Goal: Task Accomplishment & Management: Manage account settings

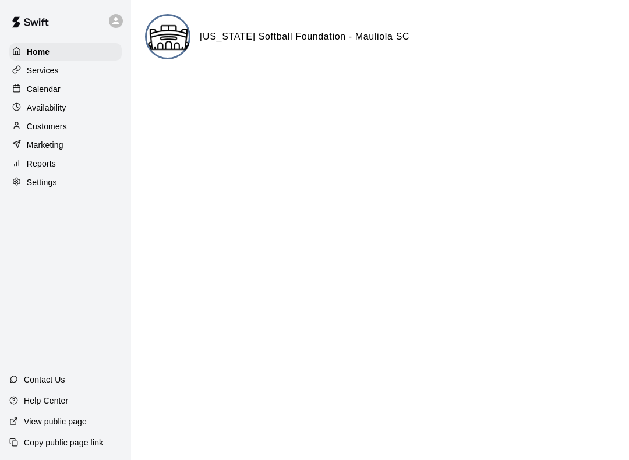
click at [36, 90] on p "Calendar" at bounding box center [44, 89] width 34 height 12
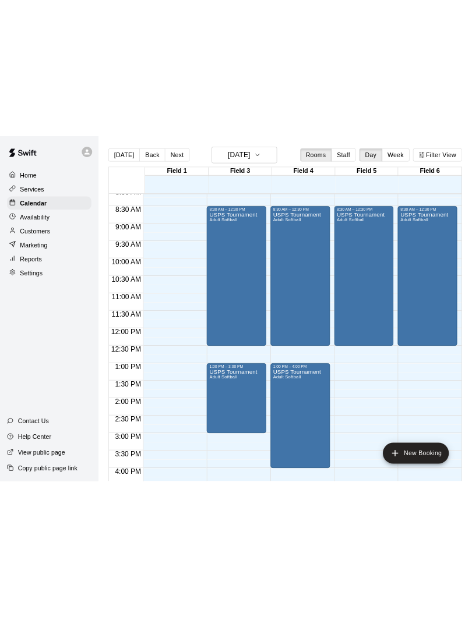
scroll to position [359, 0]
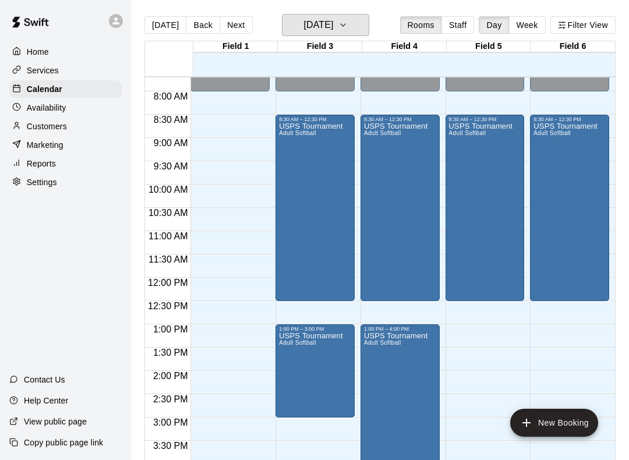
click at [348, 22] on icon "button" at bounding box center [342, 25] width 9 height 14
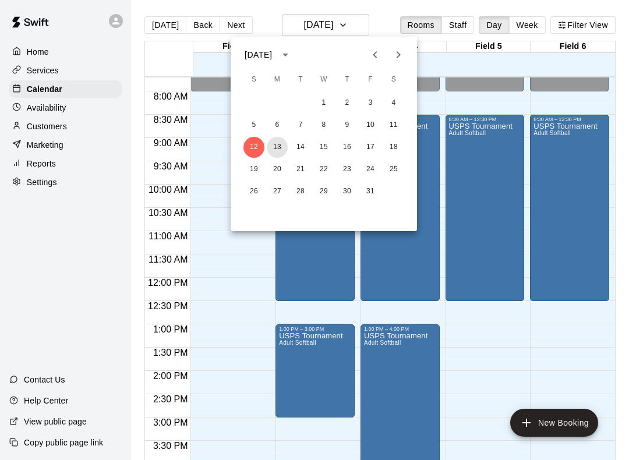
click at [277, 147] on button "13" at bounding box center [277, 147] width 21 height 21
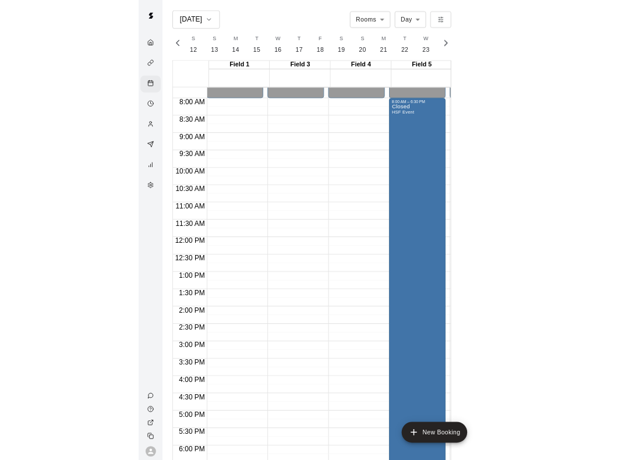
scroll to position [0, 4874]
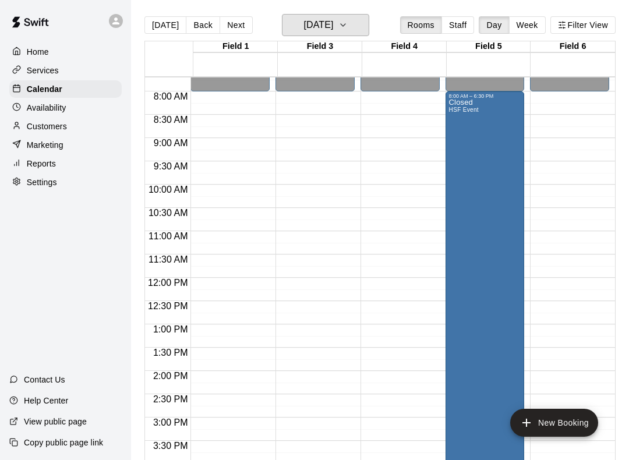
click at [348, 32] on icon "button" at bounding box center [342, 25] width 9 height 14
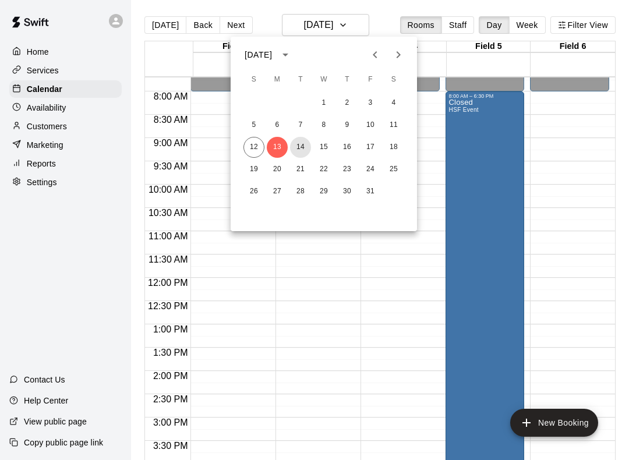
click at [302, 151] on button "14" at bounding box center [300, 147] width 21 height 21
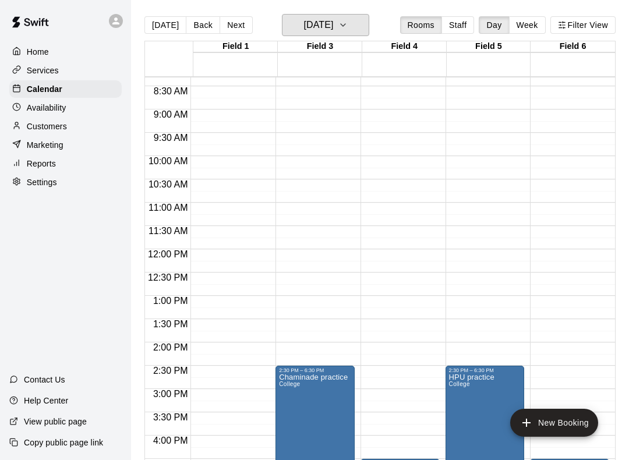
scroll to position [377, 0]
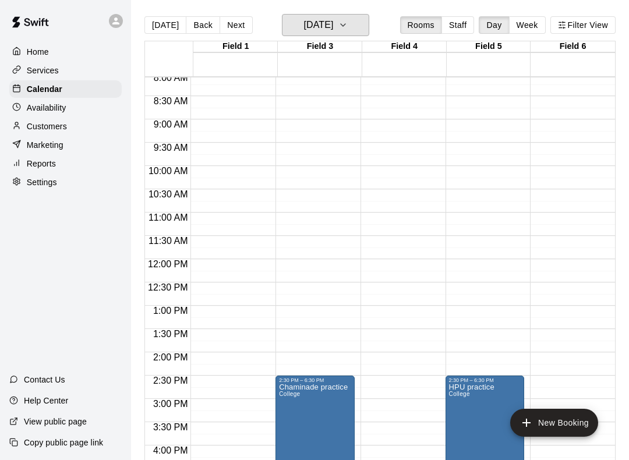
click at [345, 25] on icon "button" at bounding box center [343, 25] width 5 height 2
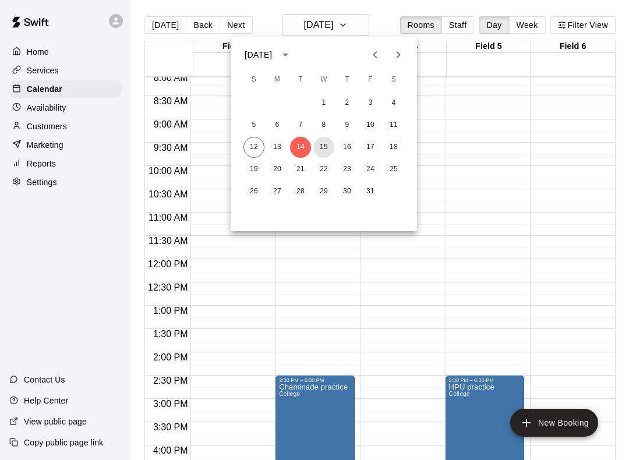
click at [323, 150] on button "15" at bounding box center [323, 147] width 21 height 21
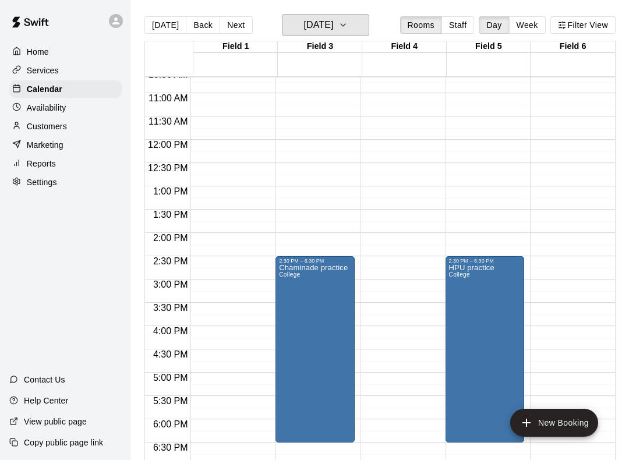
scroll to position [477, 0]
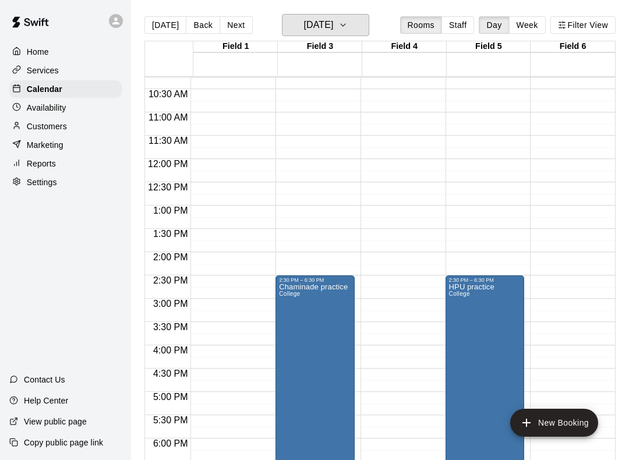
click at [348, 26] on icon "button" at bounding box center [342, 25] width 9 height 14
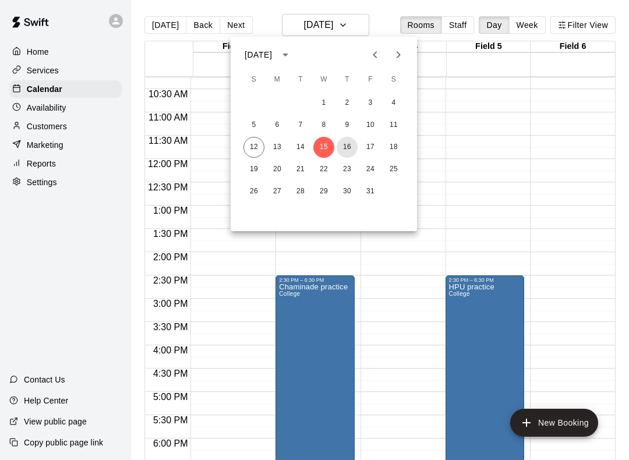
click at [349, 154] on button "16" at bounding box center [346, 147] width 21 height 21
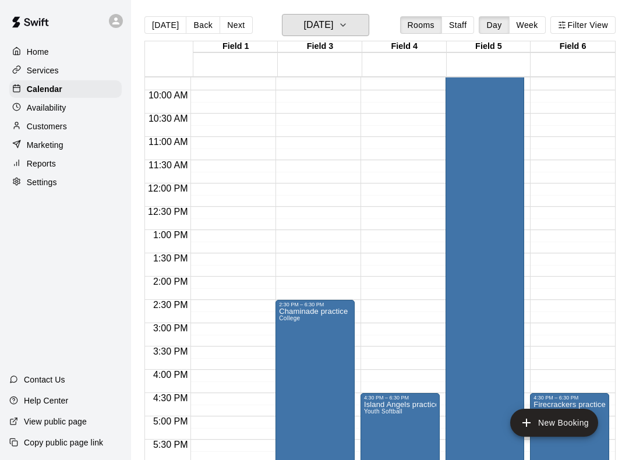
scroll to position [452, 0]
click at [361, 34] on button "[DATE]" at bounding box center [325, 25] width 87 height 22
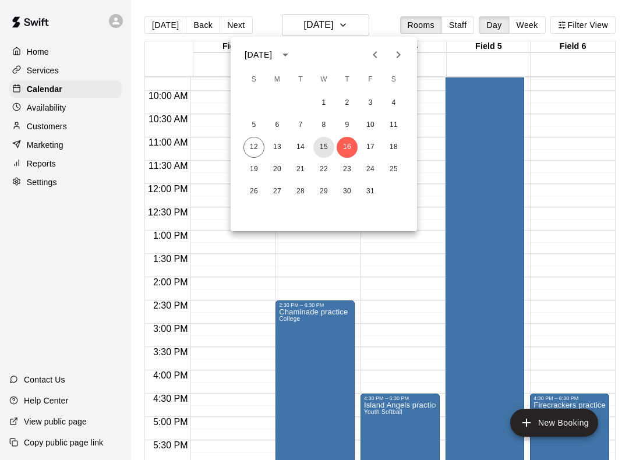
click at [319, 153] on button "15" at bounding box center [323, 147] width 21 height 21
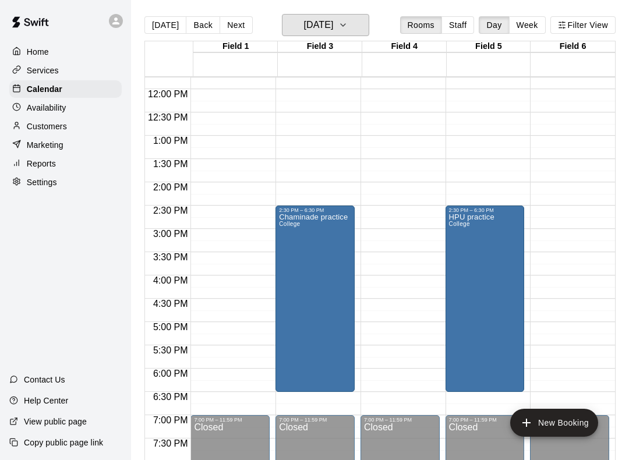
scroll to position [550, 0]
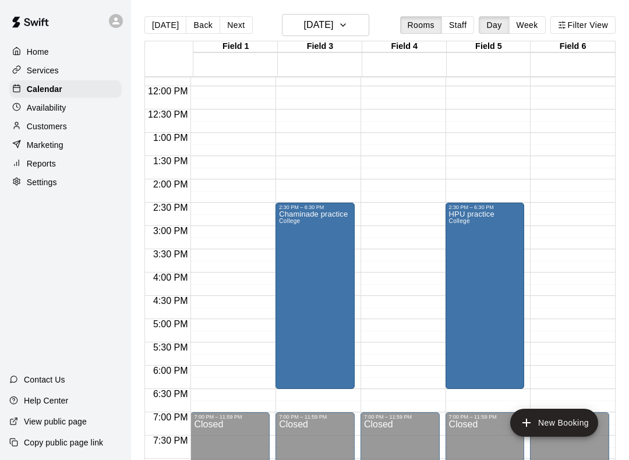
click at [527, 430] on button "New Booking" at bounding box center [554, 423] width 88 height 28
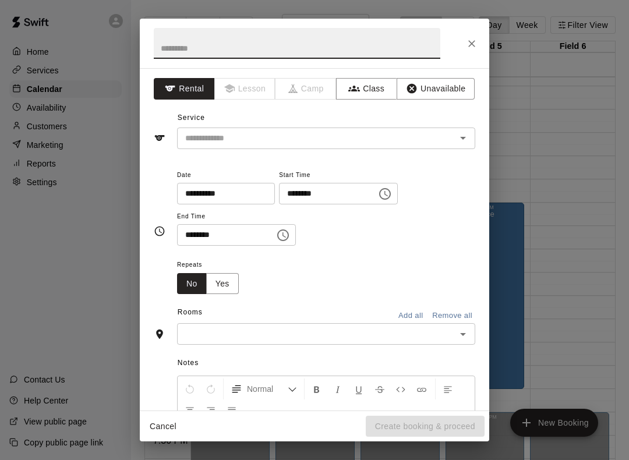
click at [474, 47] on icon "Close" at bounding box center [471, 43] width 7 height 7
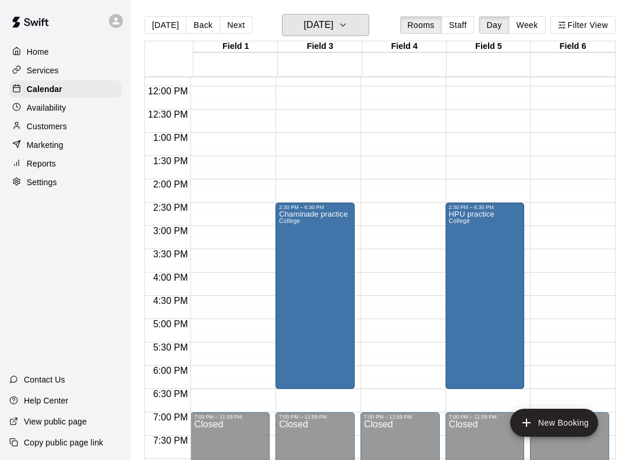
click at [369, 29] on button "[DATE]" at bounding box center [325, 25] width 87 height 22
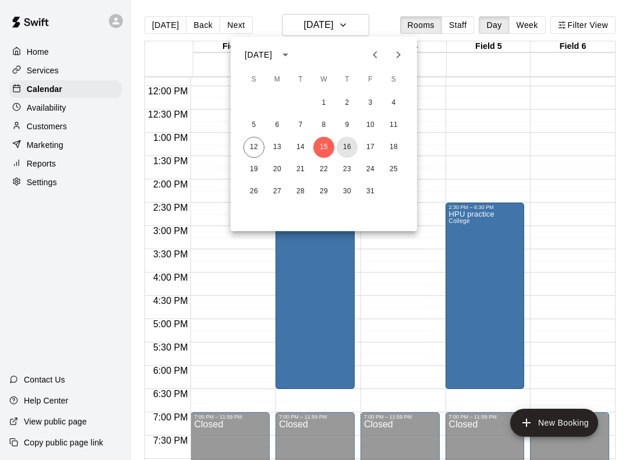
click at [348, 151] on button "16" at bounding box center [346, 147] width 21 height 21
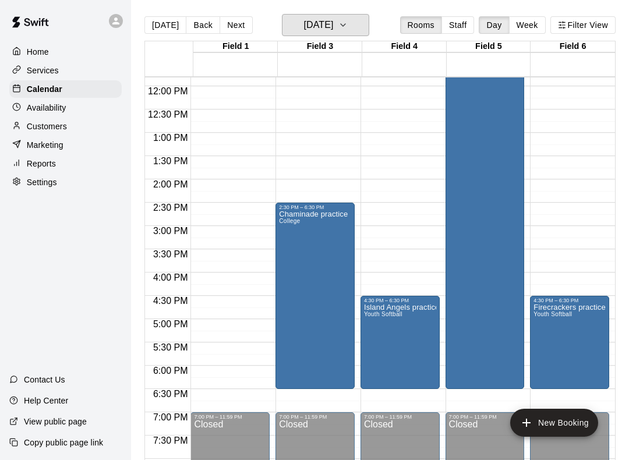
click at [348, 25] on icon "button" at bounding box center [342, 25] width 9 height 14
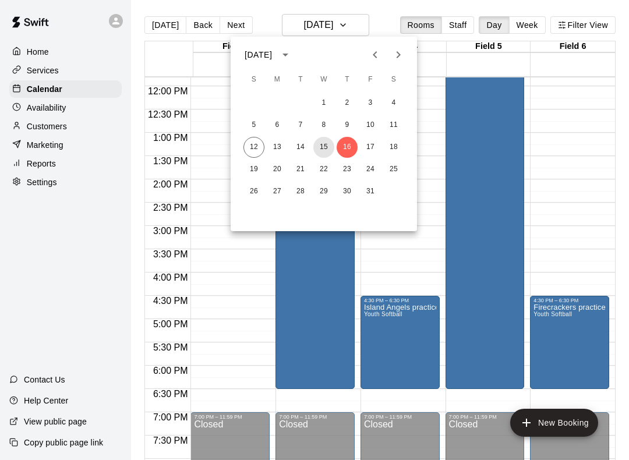
click at [328, 153] on button "15" at bounding box center [323, 147] width 21 height 21
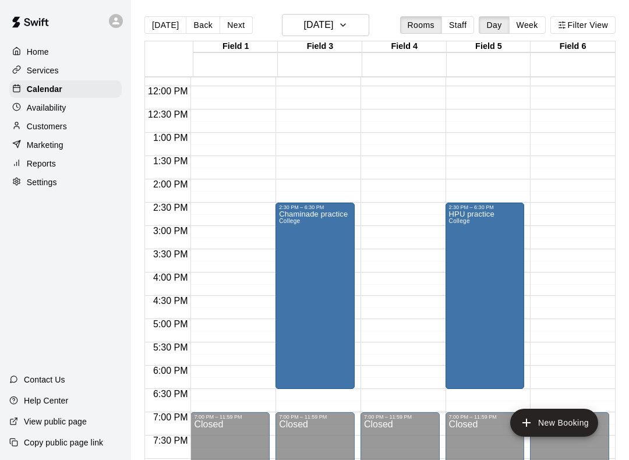
click at [534, 426] on button "New Booking" at bounding box center [554, 423] width 88 height 28
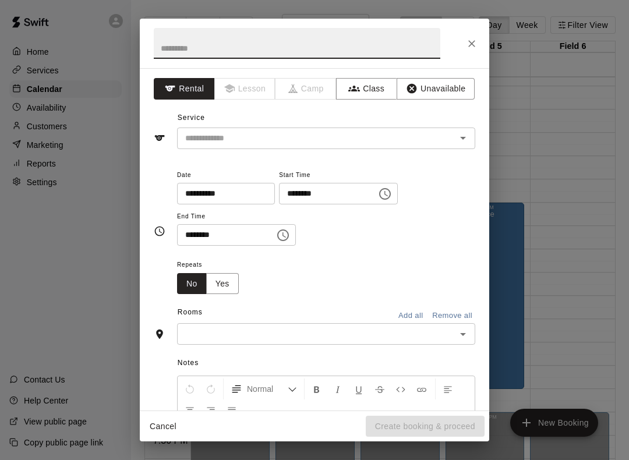
click at [189, 44] on input "text" at bounding box center [297, 43] width 286 height 31
click at [463, 136] on icon "Open" at bounding box center [463, 138] width 14 height 14
type input "**********"
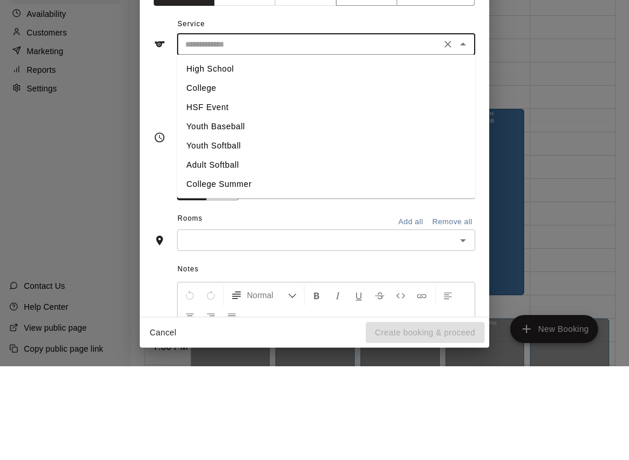
click at [234, 230] on li "Youth Softball" at bounding box center [326, 239] width 298 height 19
type input "**********"
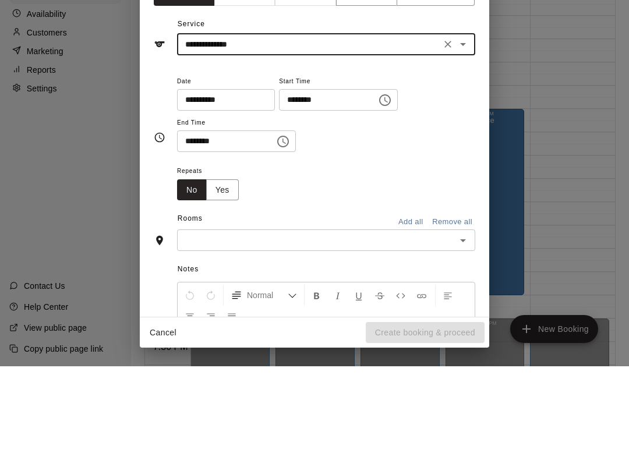
click at [373, 182] on button "Choose time, selected time is 9:00 PM" at bounding box center [384, 193] width 23 height 23
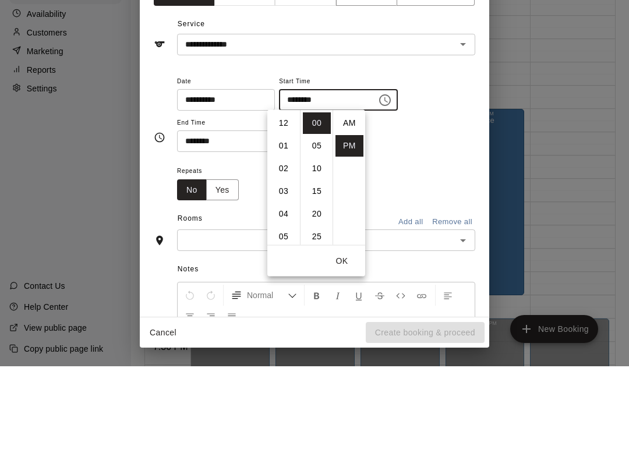
scroll to position [19, 0]
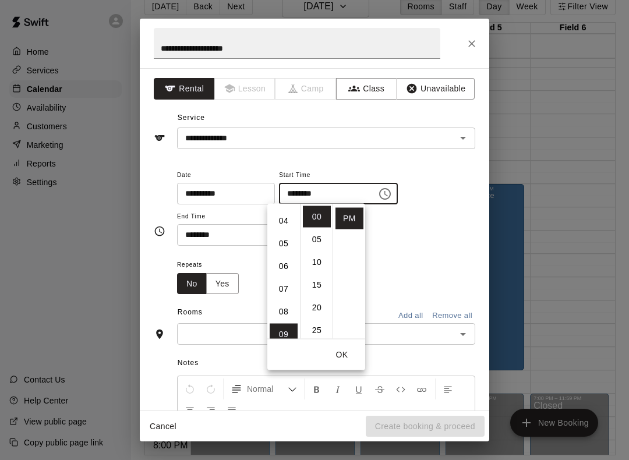
click at [286, 219] on li "04" at bounding box center [284, 221] width 28 height 22
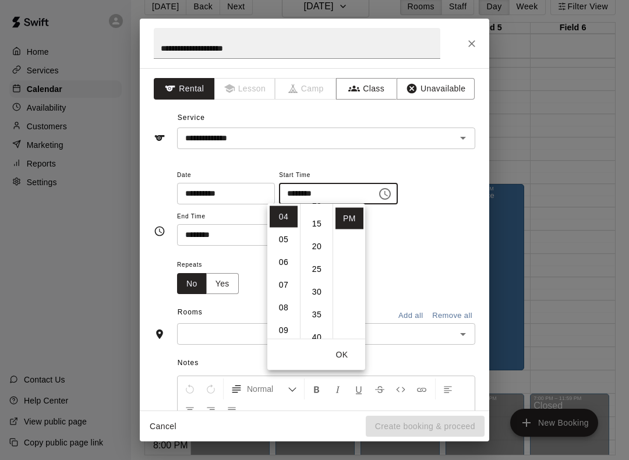
click at [313, 293] on li "30" at bounding box center [317, 292] width 28 height 22
type input "********"
click at [353, 219] on li "PM" at bounding box center [349, 219] width 28 height 22
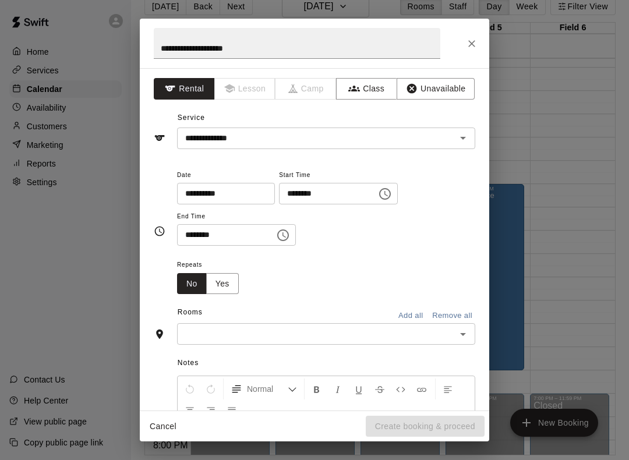
click at [225, 236] on input "********" at bounding box center [222, 235] width 90 height 22
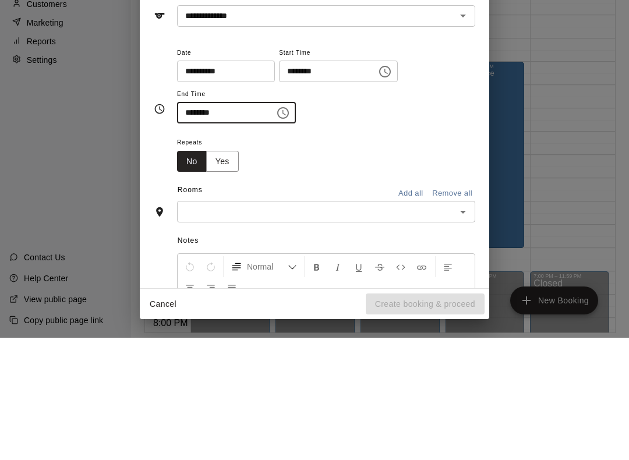
click at [197, 224] on input "********" at bounding box center [222, 235] width 90 height 22
click at [276, 228] on icon "Choose time, selected time is 9:30 PM" at bounding box center [283, 235] width 14 height 14
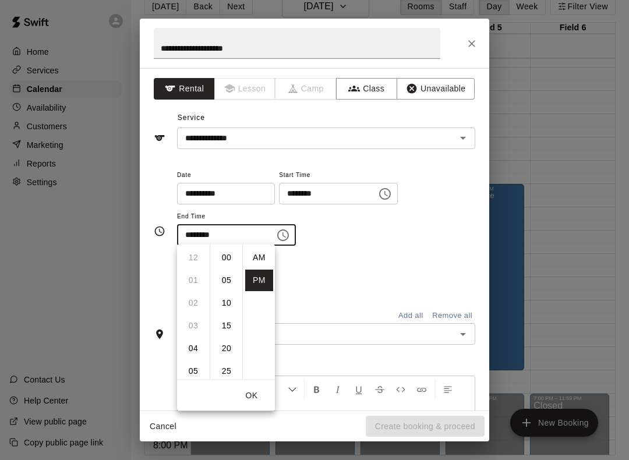
scroll to position [21, 0]
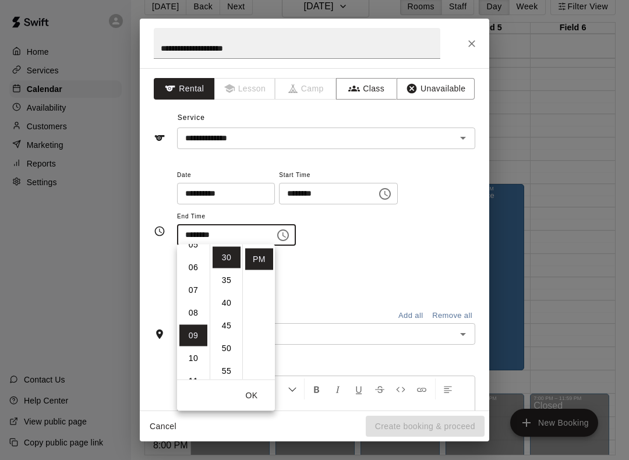
click at [196, 268] on li "06" at bounding box center [193, 268] width 28 height 22
type input "********"
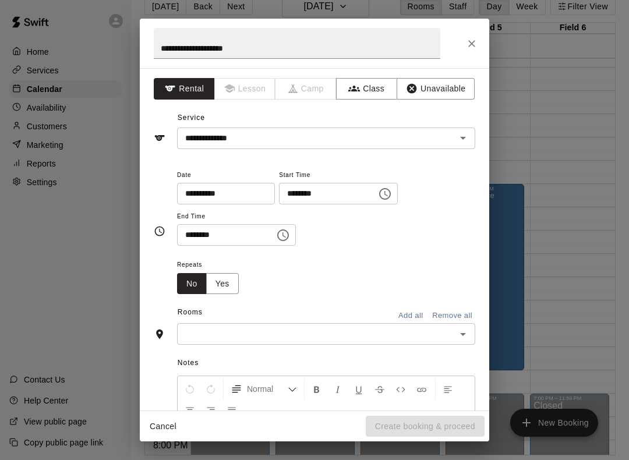
click at [366, 247] on div "**********" at bounding box center [326, 213] width 298 height 90
click at [460, 338] on icon "Open" at bounding box center [463, 334] width 14 height 14
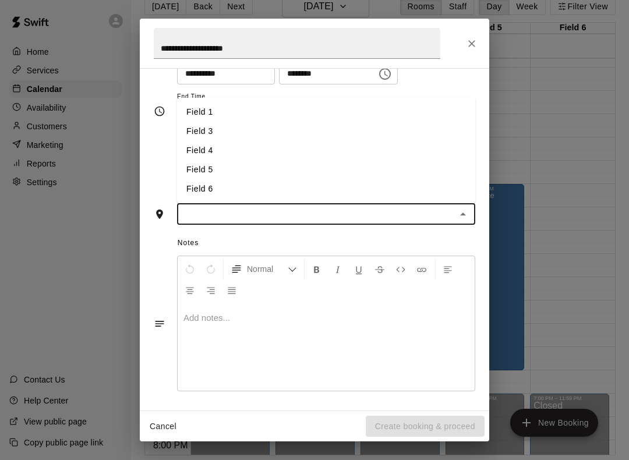
scroll to position [119, 0]
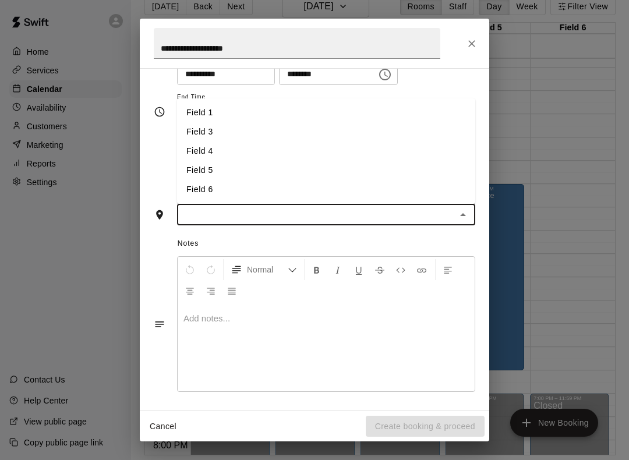
click at [207, 193] on li "Field 6" at bounding box center [326, 189] width 298 height 19
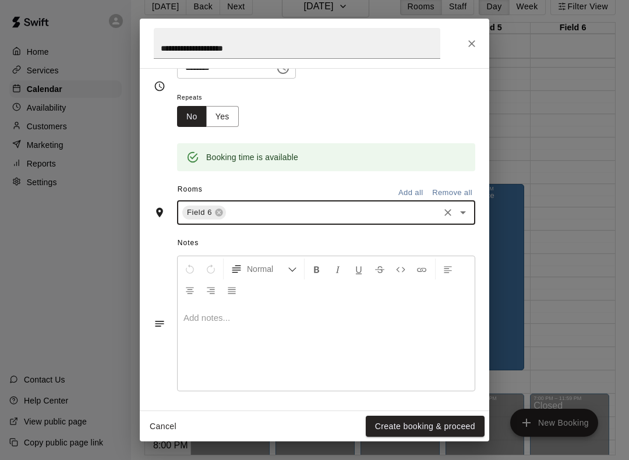
scroll to position [166, 0]
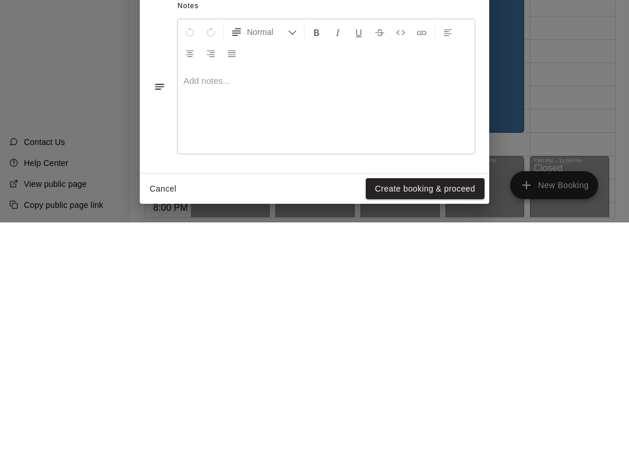
click at [442, 416] on button "Create booking & proceed" at bounding box center [425, 427] width 119 height 22
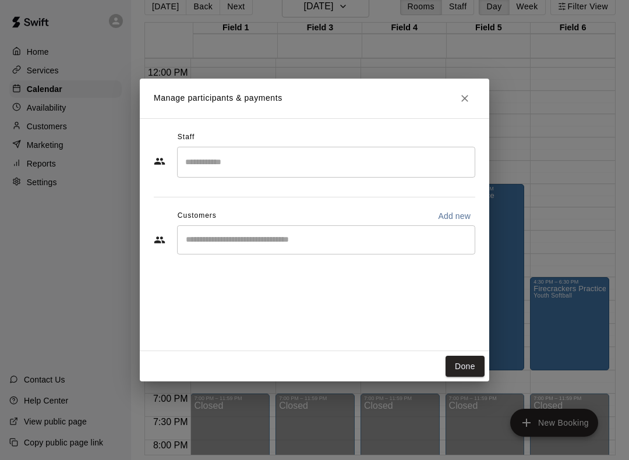
click at [193, 244] on input "Start typing to search customers..." at bounding box center [326, 240] width 288 height 12
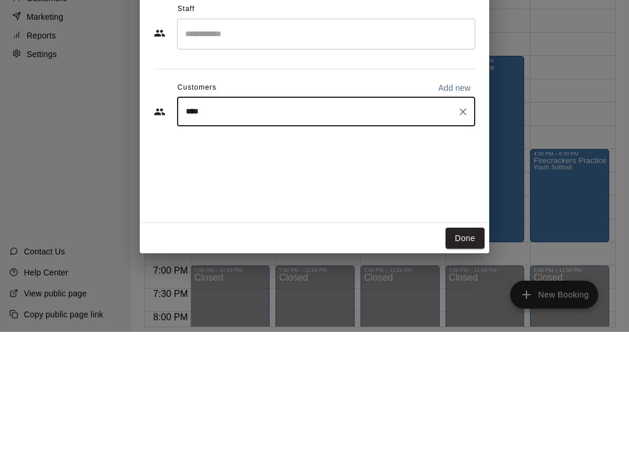
type input "*****"
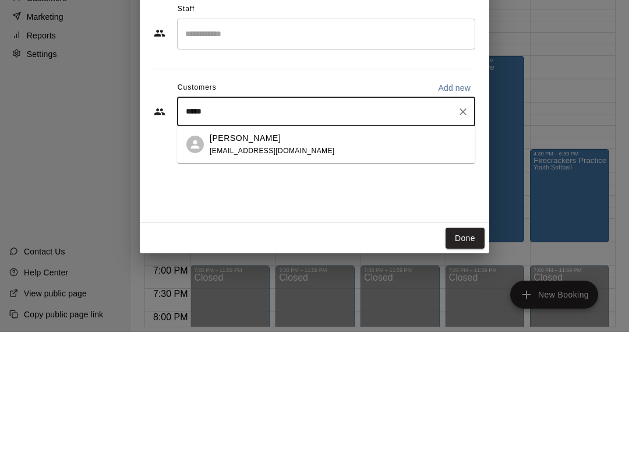
click at [197, 264] on div at bounding box center [194, 272] width 17 height 17
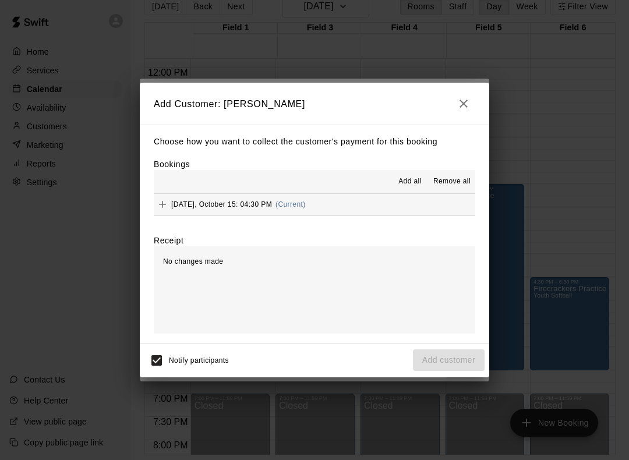
click at [460, 106] on icon "button" at bounding box center [463, 104] width 14 height 14
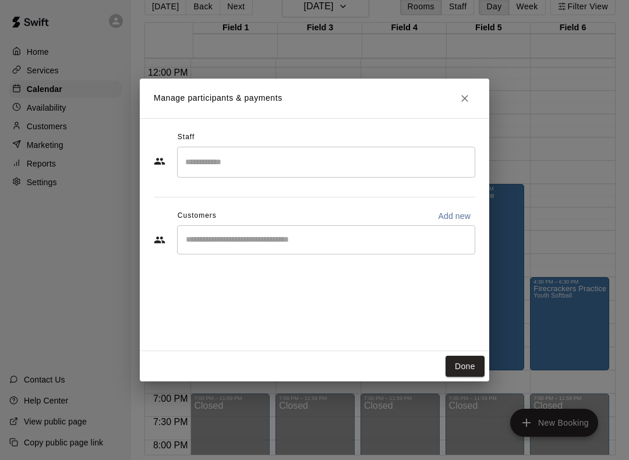
click at [198, 165] on input "Search staff" at bounding box center [326, 162] width 288 height 20
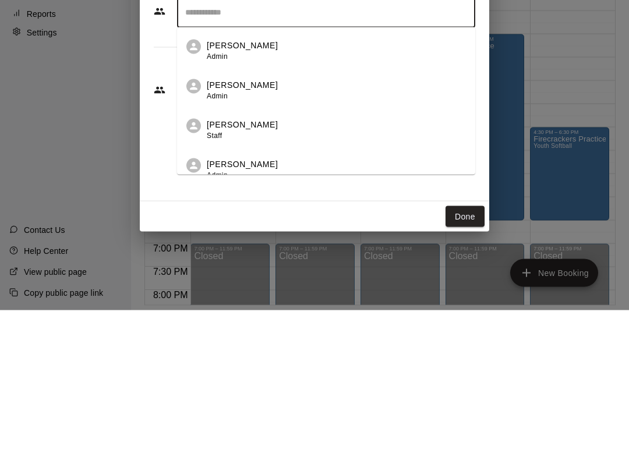
scroll to position [0, 0]
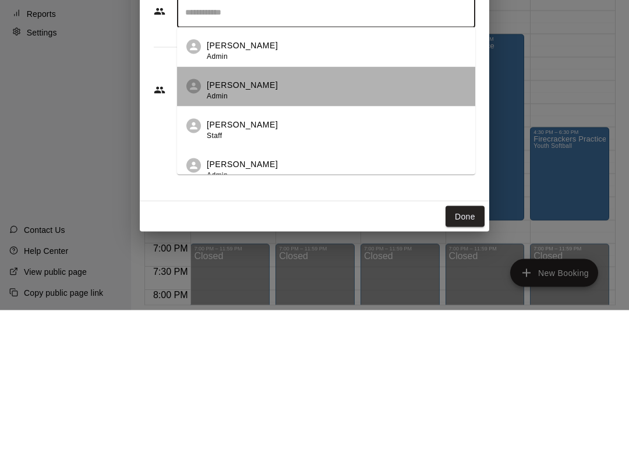
click at [211, 242] on span "Admin" at bounding box center [217, 246] width 21 height 8
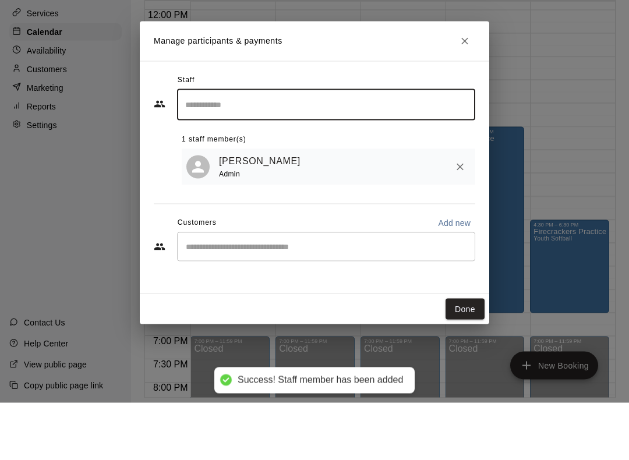
click at [383, 152] on input "Search staff" at bounding box center [326, 162] width 288 height 20
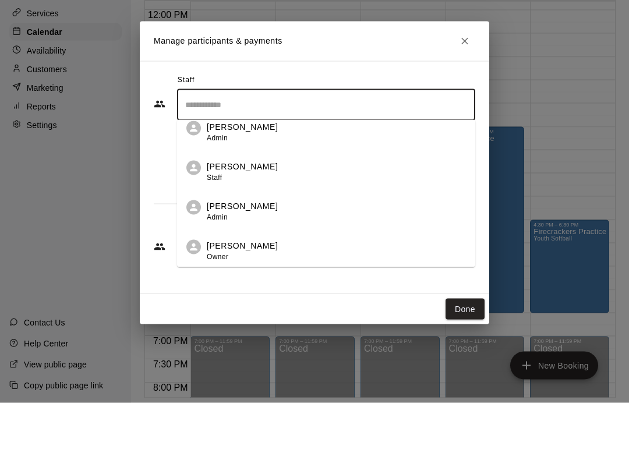
scroll to position [11, 0]
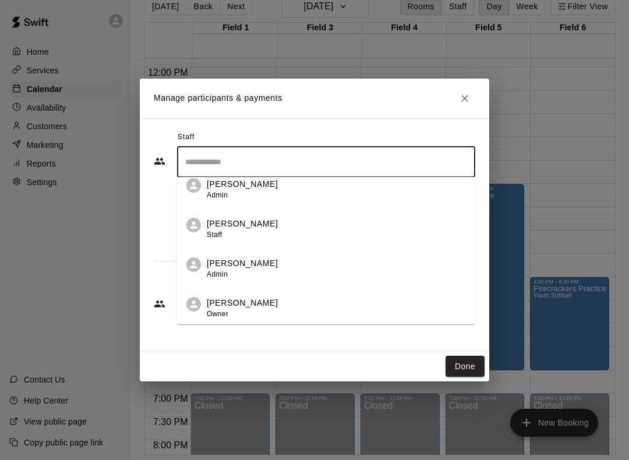
click at [217, 314] on span "Owner" at bounding box center [218, 314] width 22 height 8
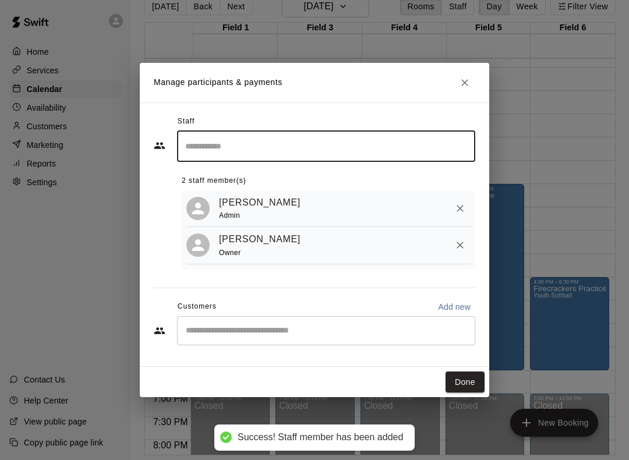
click at [343, 334] on input "Start typing to search customers..." at bounding box center [326, 331] width 288 height 12
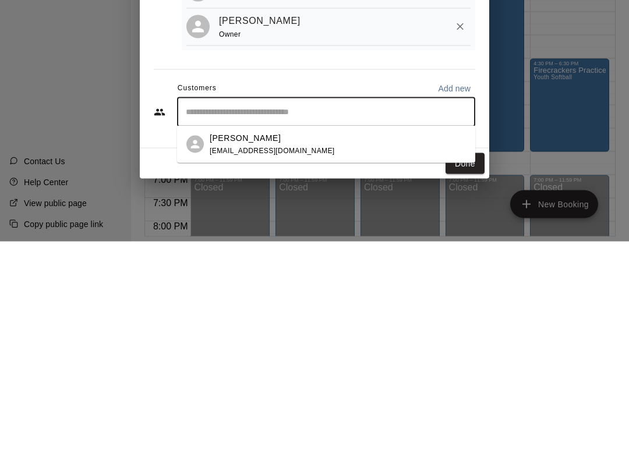
click at [274, 350] on p "[PERSON_NAME]" at bounding box center [245, 356] width 71 height 12
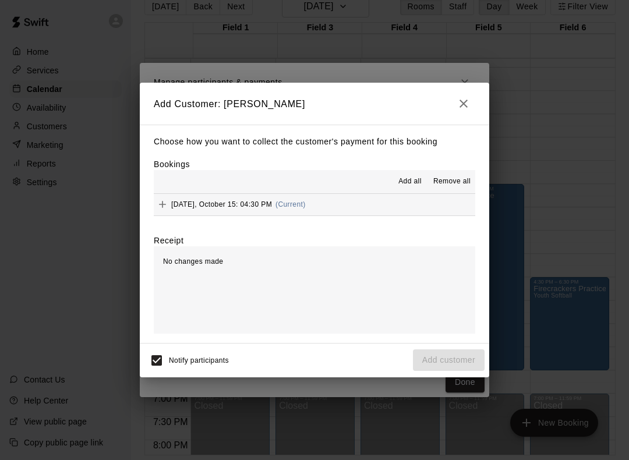
click at [408, 176] on span "Add all" at bounding box center [409, 182] width 23 height 12
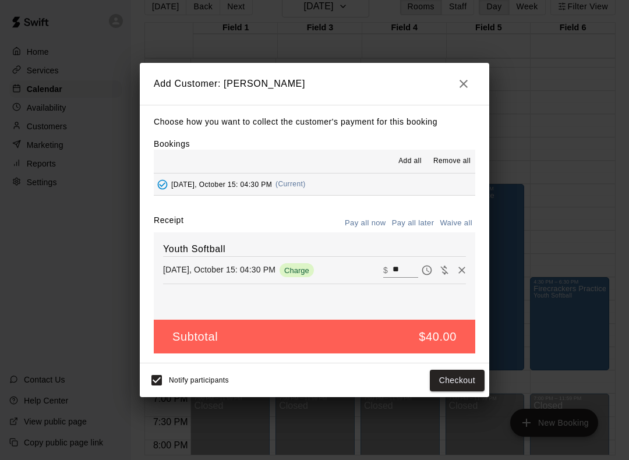
click at [463, 91] on icon "button" at bounding box center [463, 84] width 14 height 14
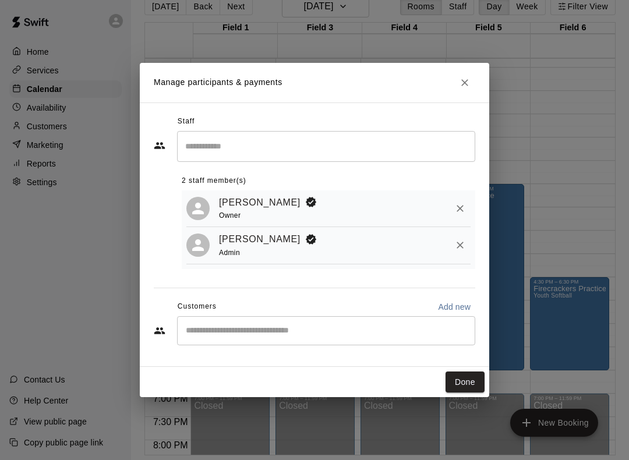
click at [470, 387] on button "Done" at bounding box center [464, 382] width 39 height 22
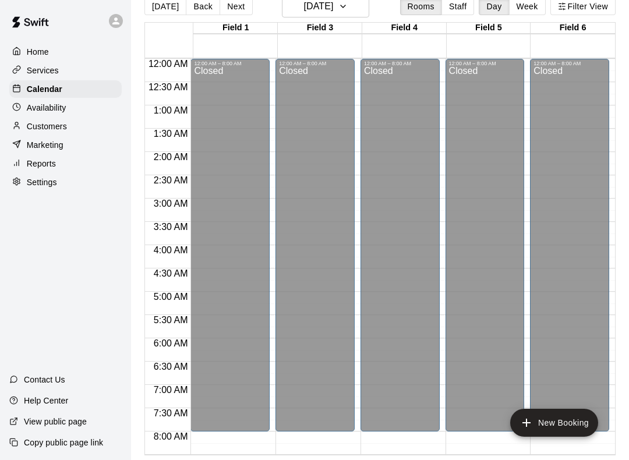
scroll to position [0, 0]
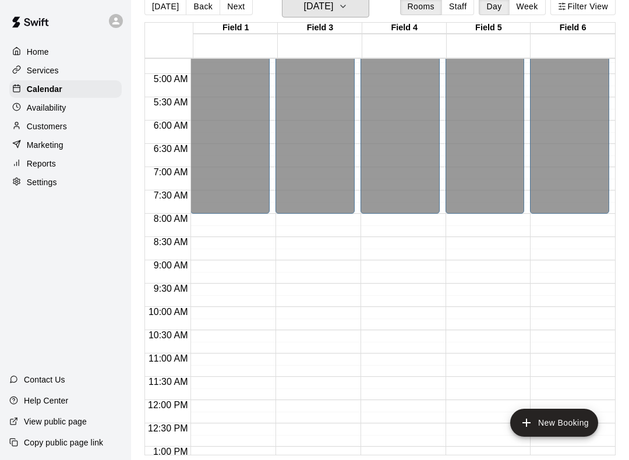
click at [348, 2] on icon "button" at bounding box center [342, 6] width 9 height 14
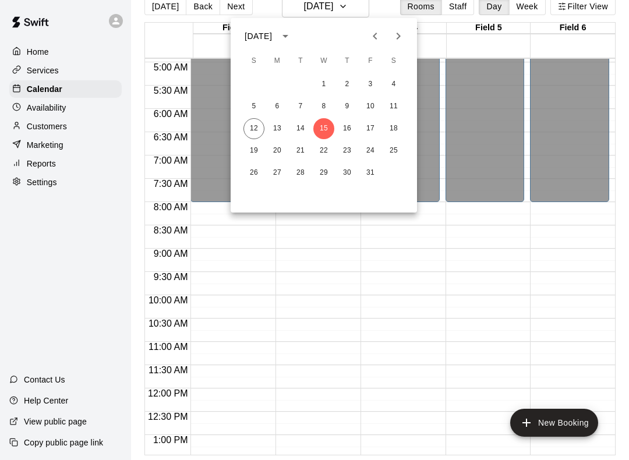
scroll to position [231, 0]
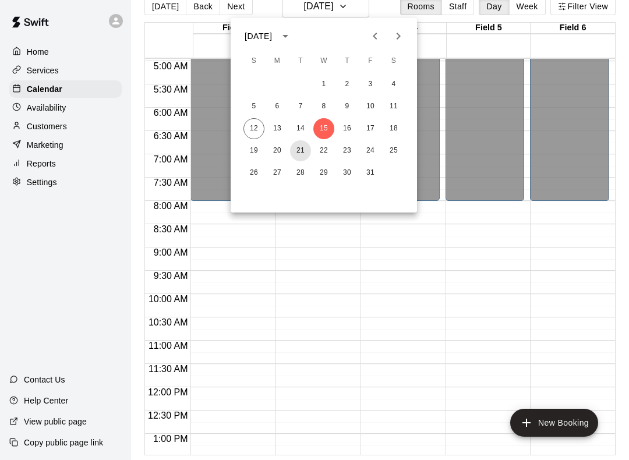
click at [299, 154] on button "21" at bounding box center [300, 150] width 21 height 21
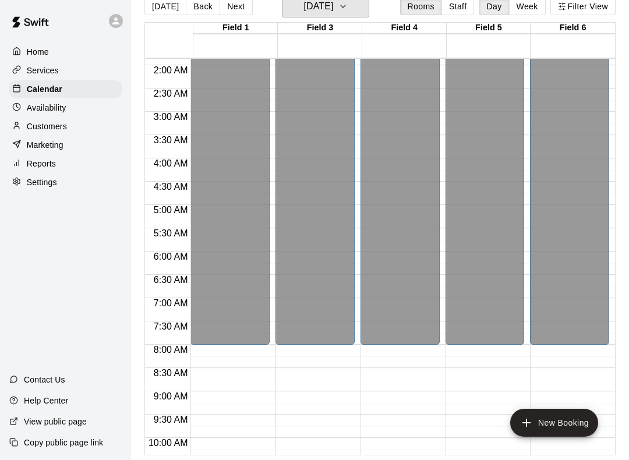
scroll to position [84, 0]
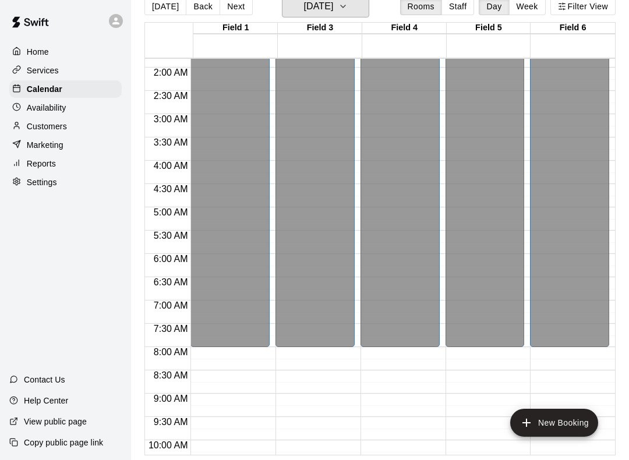
click at [366, 9] on button "[DATE]" at bounding box center [325, 6] width 87 height 22
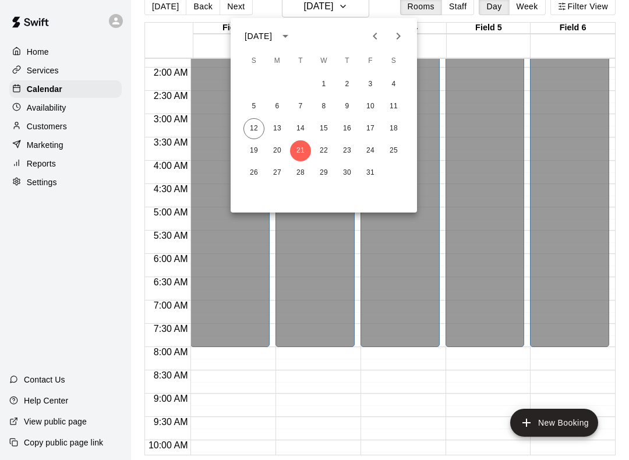
click at [626, 181] on div at bounding box center [314, 230] width 629 height 460
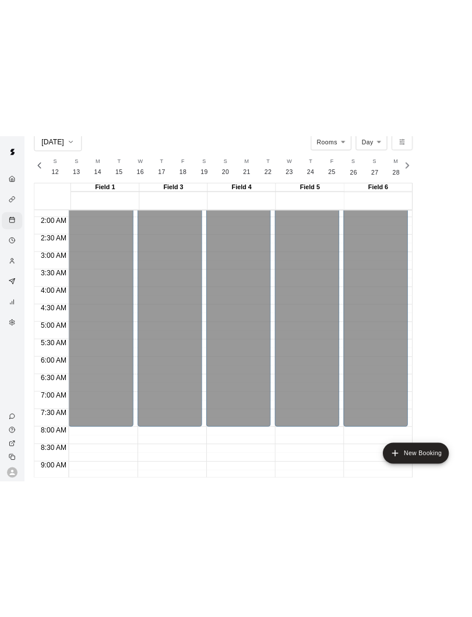
scroll to position [0, 0]
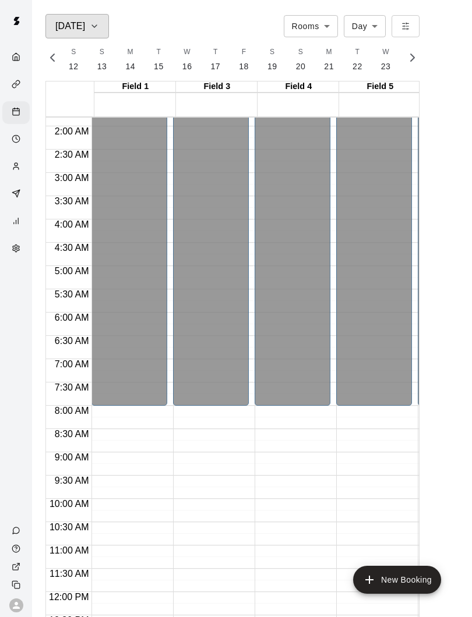
click at [100, 30] on button "[DATE]" at bounding box center [76, 26] width 63 height 24
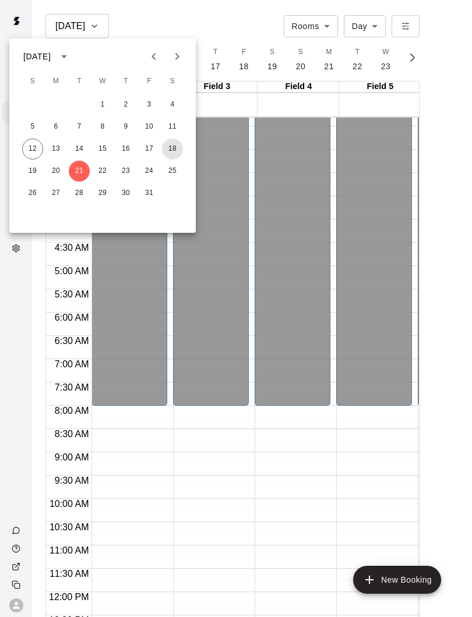
click at [176, 153] on button "18" at bounding box center [172, 149] width 21 height 21
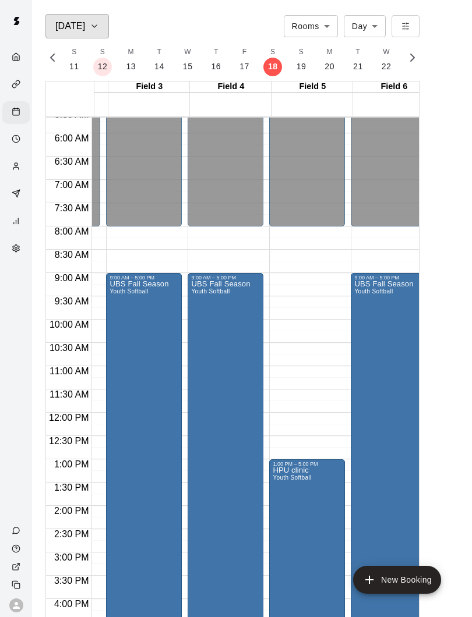
scroll to position [281, 63]
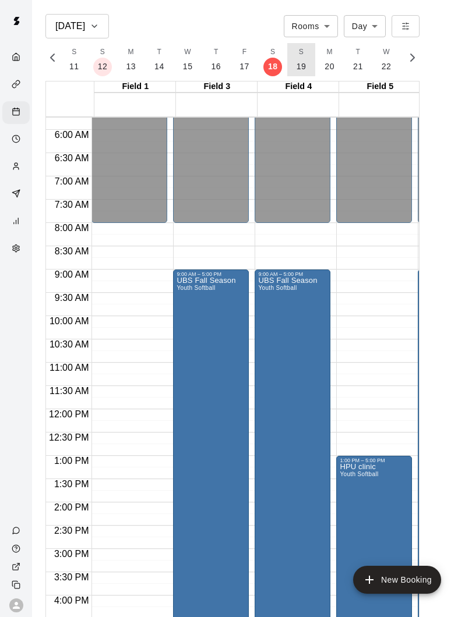
click at [291, 69] on button "S 19" at bounding box center [301, 59] width 29 height 33
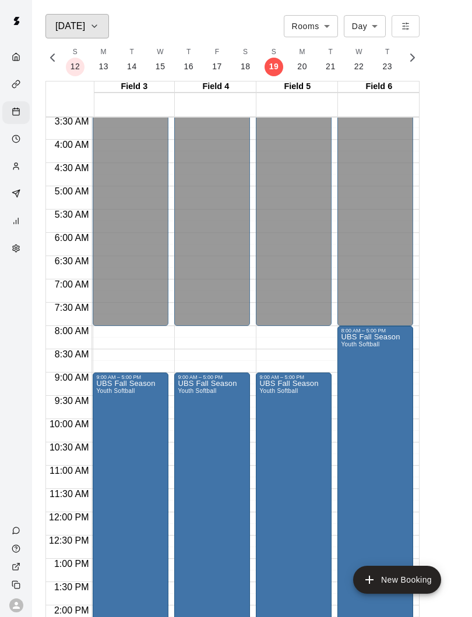
click at [87, 28] on div "[DATE]" at bounding box center [77, 26] width 44 height 16
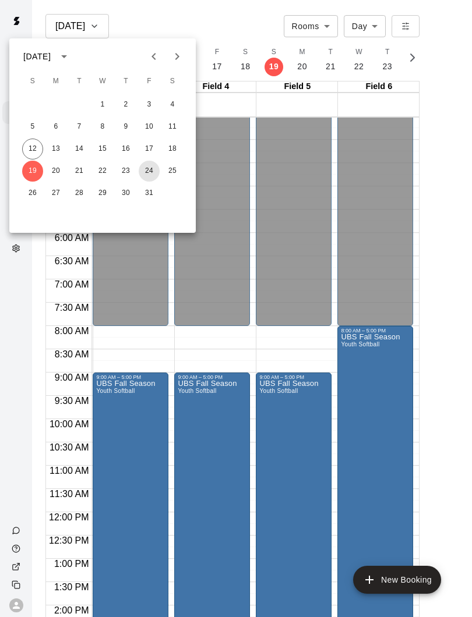
click at [149, 172] on button "24" at bounding box center [149, 171] width 21 height 21
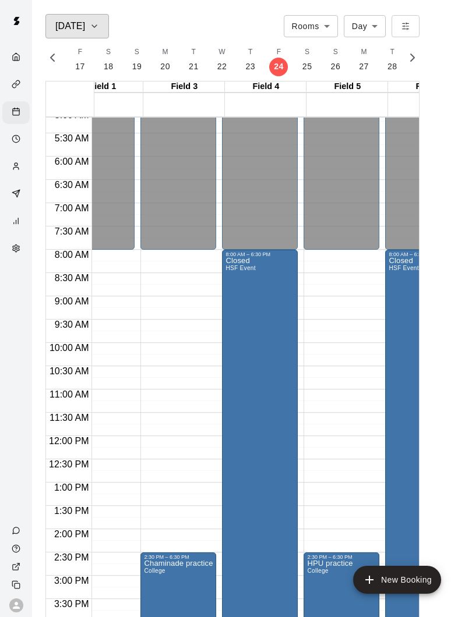
scroll to position [241, 34]
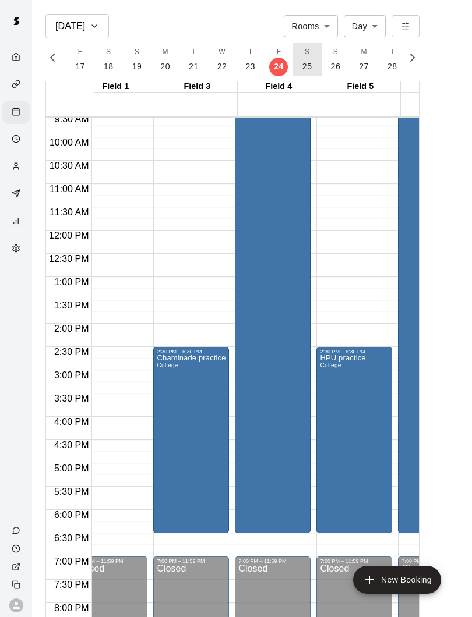
click at [296, 72] on button "S 25" at bounding box center [307, 59] width 29 height 33
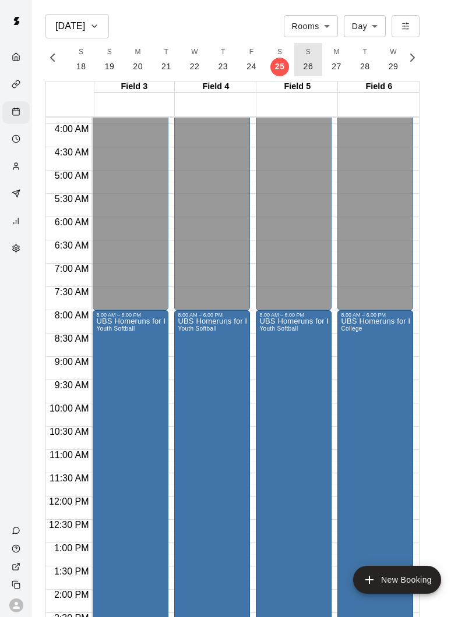
click at [299, 71] on button "S 26" at bounding box center [308, 59] width 29 height 33
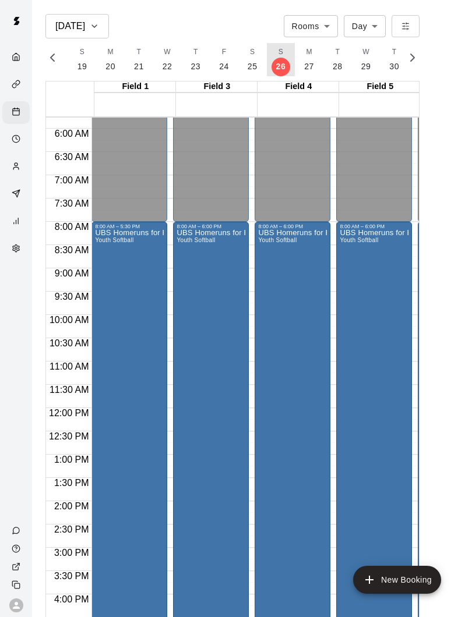
scroll to position [269, 0]
click at [90, 28] on icon "button" at bounding box center [94, 26] width 9 height 14
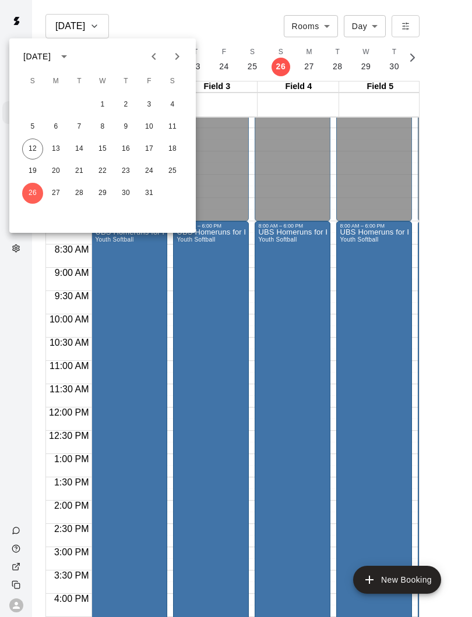
click at [172, 59] on icon "Next month" at bounding box center [177, 56] width 14 height 14
click at [23, 150] on button "9" at bounding box center [32, 149] width 21 height 21
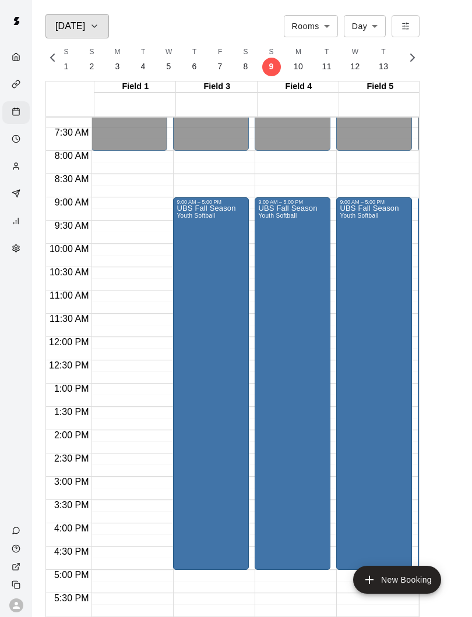
scroll to position [340, 0]
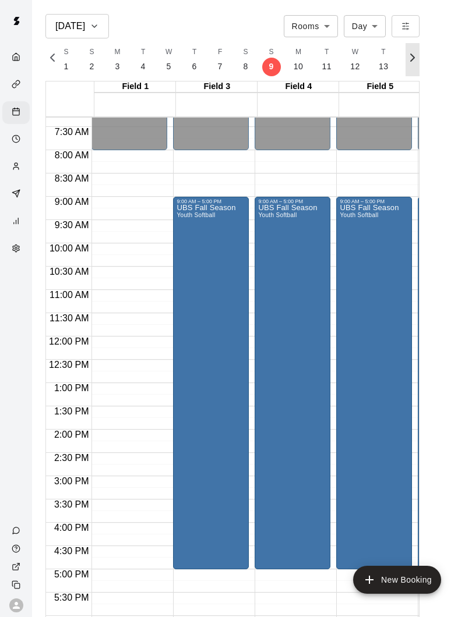
click at [413, 56] on icon "button" at bounding box center [412, 58] width 14 height 14
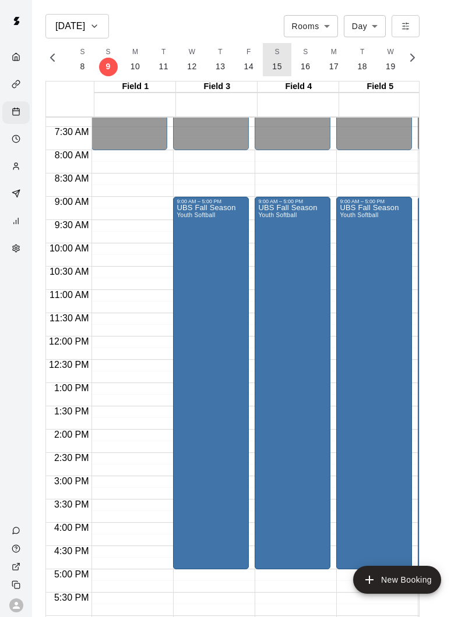
click at [274, 68] on p "15" at bounding box center [277, 67] width 10 height 12
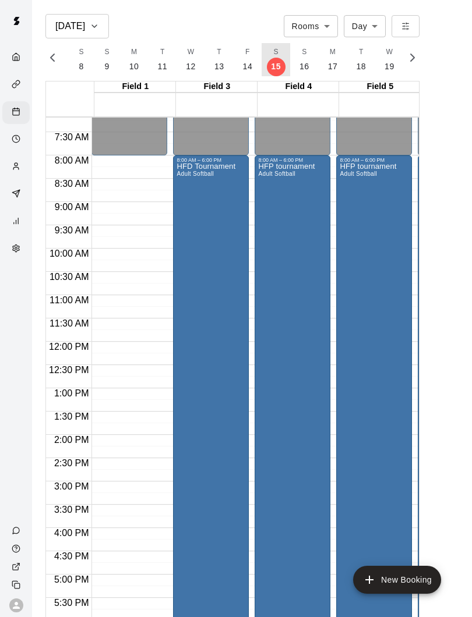
scroll to position [335, 0]
click at [375, 459] on icon "add" at bounding box center [369, 580] width 14 height 14
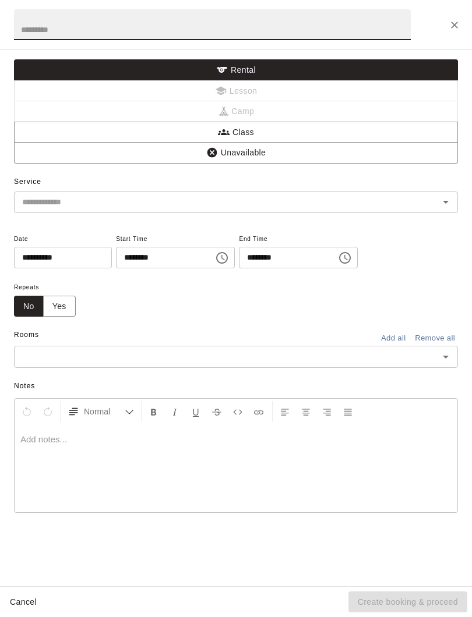
click at [88, 28] on input "text" at bounding box center [212, 24] width 396 height 31
click at [432, 202] on div at bounding box center [437, 202] width 30 height 16
type input "**********"
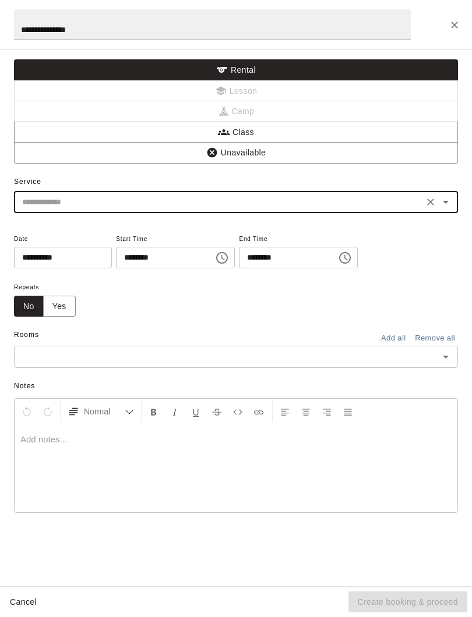
click at [451, 201] on icon "Open" at bounding box center [445, 202] width 14 height 14
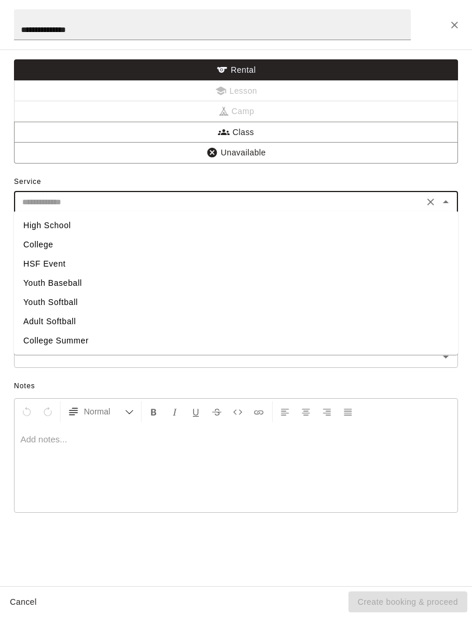
click at [69, 324] on li "Adult Softball" at bounding box center [236, 321] width 444 height 19
type input "**********"
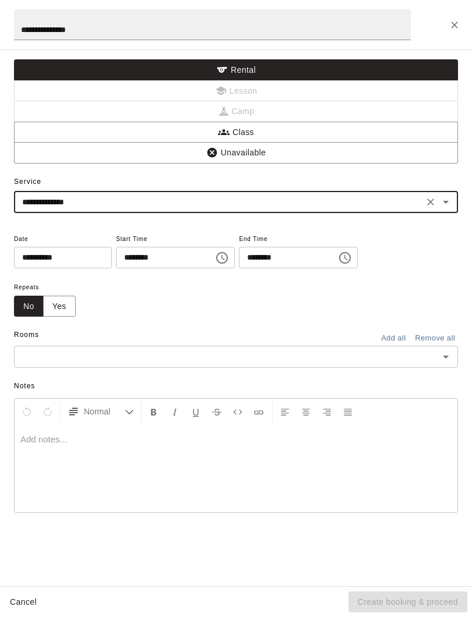
click at [215, 254] on icon "Choose time, selected time is 12:00 AM" at bounding box center [222, 258] width 14 height 14
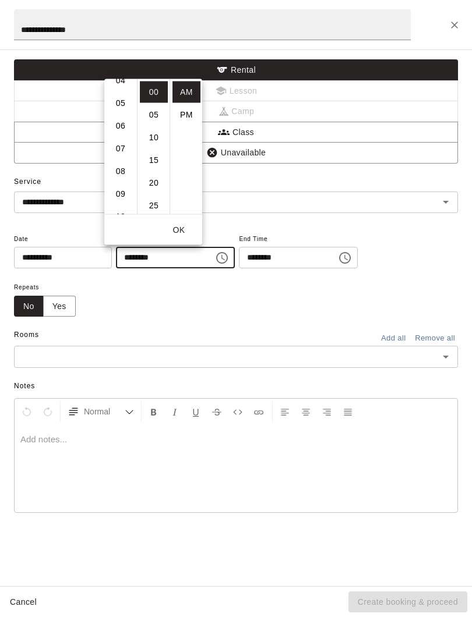
scroll to position [102, 0]
click at [129, 198] on li "09" at bounding box center [121, 194] width 28 height 22
type input "********"
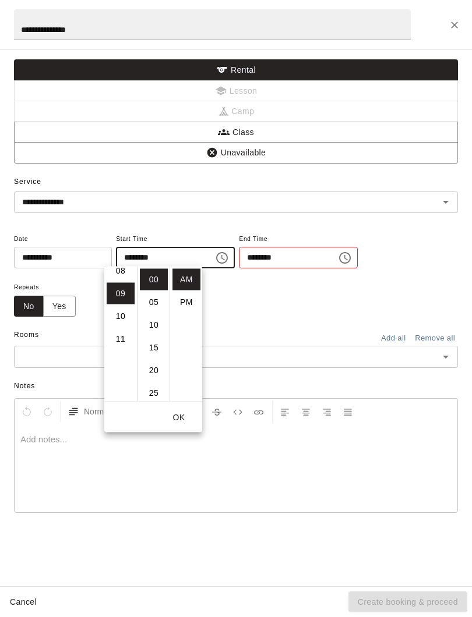
scroll to position [204, 0]
click at [266, 256] on input "********" at bounding box center [284, 258] width 90 height 22
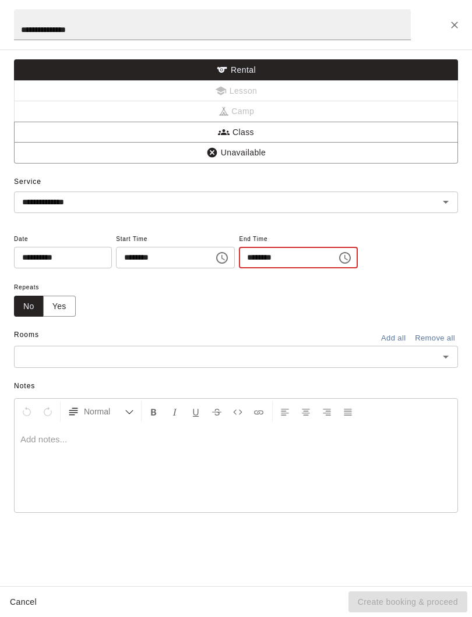
click at [338, 257] on icon "Choose time, selected time is 12:30 AM" at bounding box center [345, 258] width 14 height 14
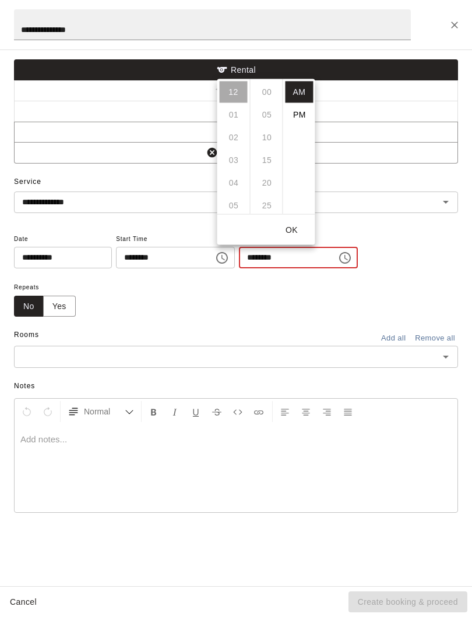
scroll to position [136, 0]
click at [305, 116] on li "PM" at bounding box center [299, 115] width 28 height 22
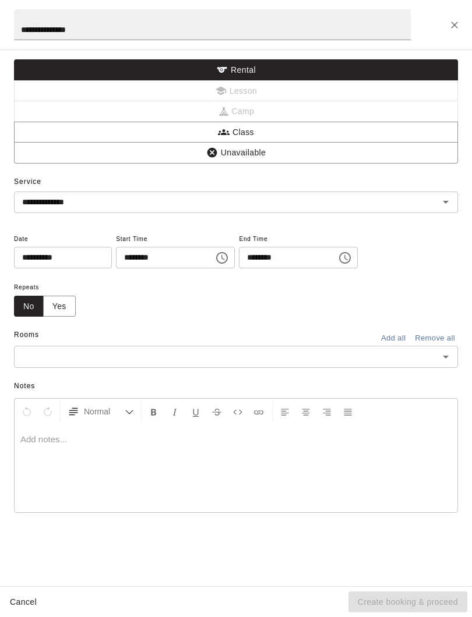
scroll to position [20, 0]
click at [338, 258] on icon "Choose time, selected time is 12:30 PM" at bounding box center [345, 258] width 14 height 14
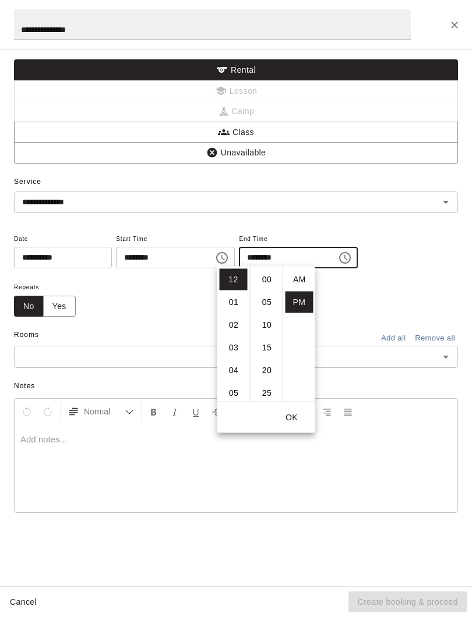
scroll to position [21, 0]
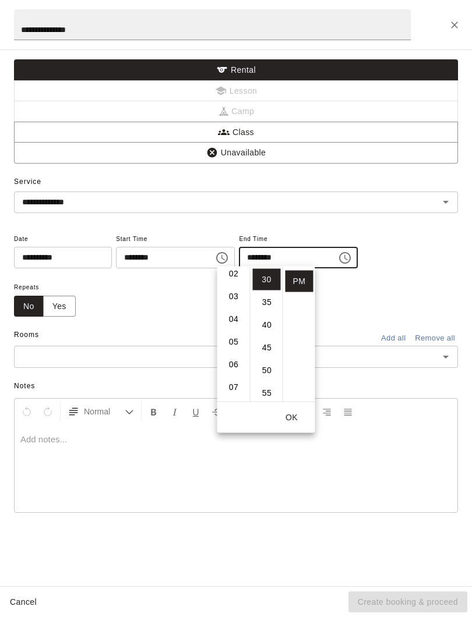
click at [232, 341] on li "05" at bounding box center [233, 342] width 28 height 22
click at [270, 281] on li "00" at bounding box center [267, 280] width 28 height 22
type input "********"
click at [289, 417] on button "OK" at bounding box center [291, 418] width 37 height 22
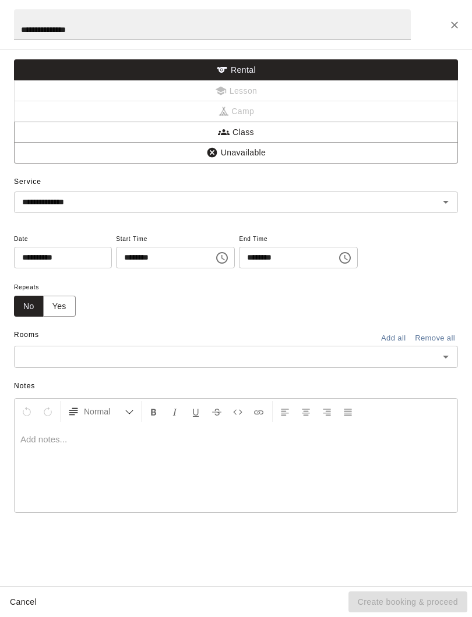
click at [447, 353] on icon "Open" at bounding box center [445, 357] width 14 height 14
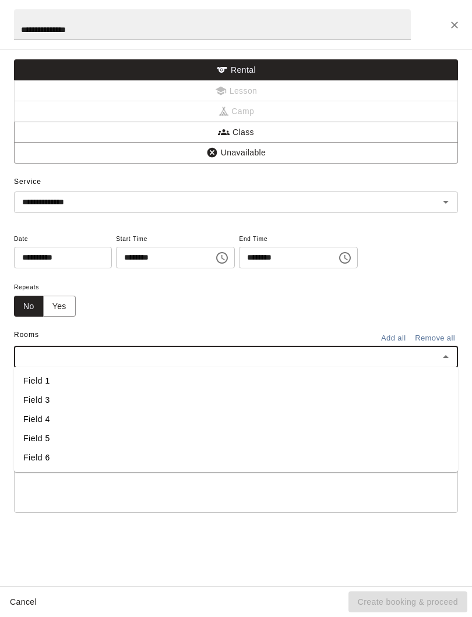
click at [44, 377] on li "Field 1" at bounding box center [236, 380] width 444 height 19
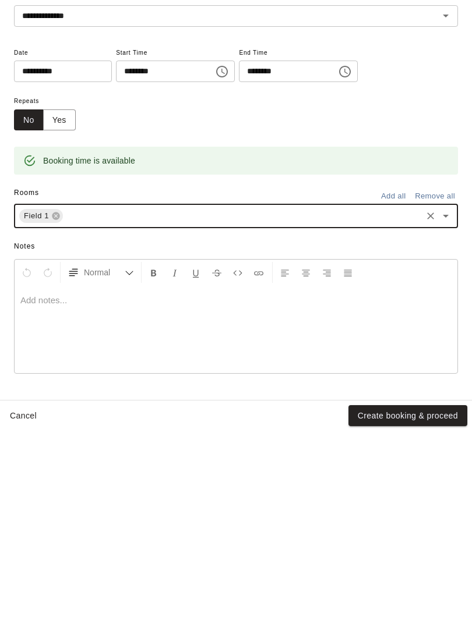
scroll to position [19, 0]
click at [369, 459] on button "Create booking & proceed" at bounding box center [407, 602] width 119 height 22
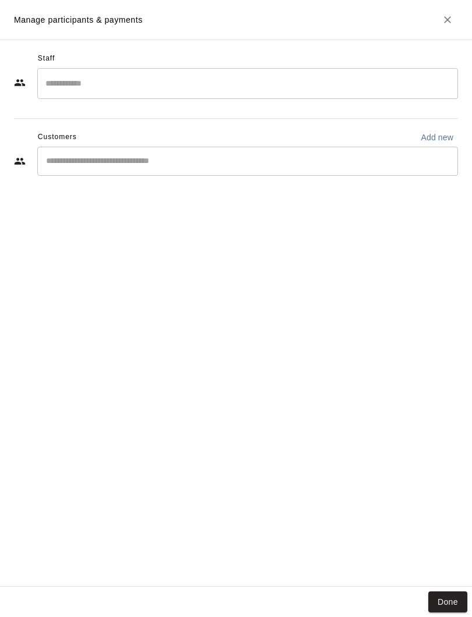
click at [439, 459] on button "Done" at bounding box center [447, 602] width 39 height 22
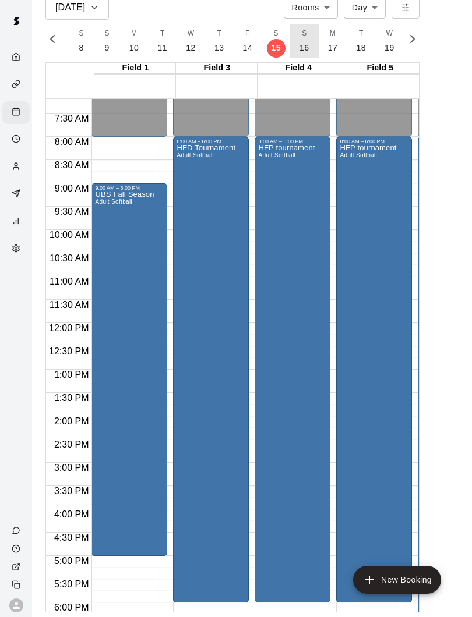
click at [299, 47] on p "16" at bounding box center [304, 48] width 10 height 12
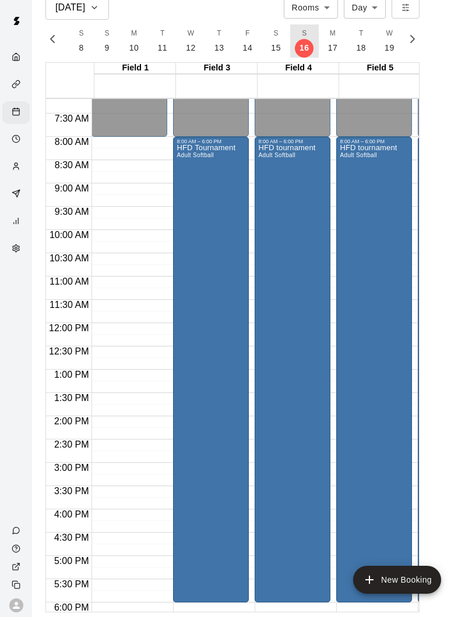
scroll to position [0, 5805]
click at [386, 459] on button "New Booking" at bounding box center [397, 580] width 88 height 28
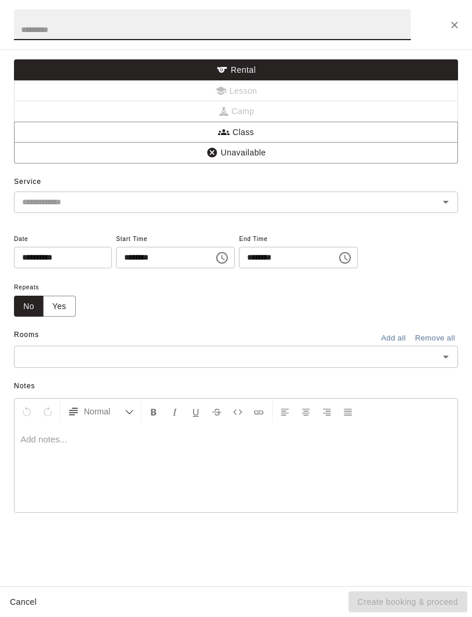
click at [235, 25] on input "text" at bounding box center [212, 24] width 396 height 31
type input "**********"
click at [292, 199] on input "text" at bounding box center [218, 202] width 402 height 15
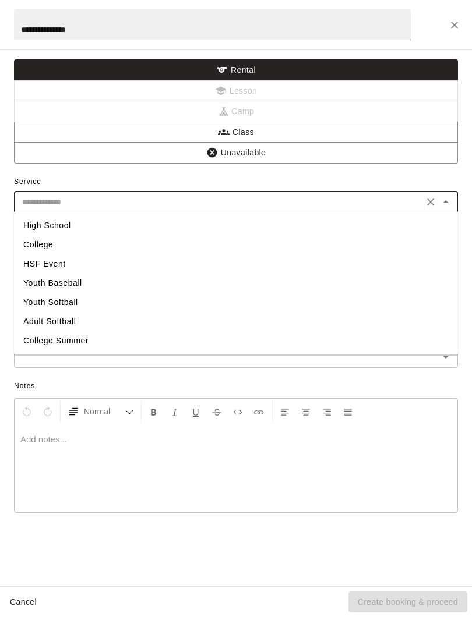
click at [75, 302] on li "Youth Softball" at bounding box center [236, 302] width 444 height 19
type input "**********"
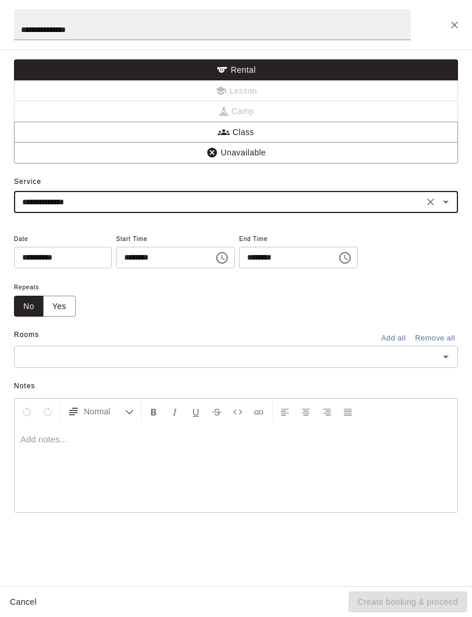
click at [215, 255] on icon "Choose time, selected time is 12:00 AM" at bounding box center [222, 258] width 14 height 14
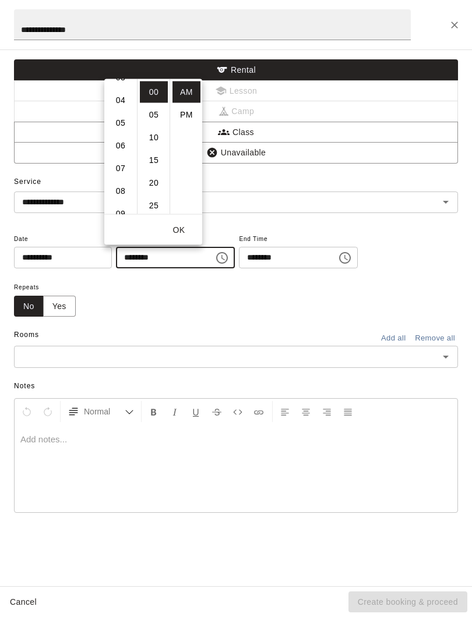
scroll to position [84, 0]
click at [124, 182] on li "09" at bounding box center [121, 182] width 28 height 22
type input "********"
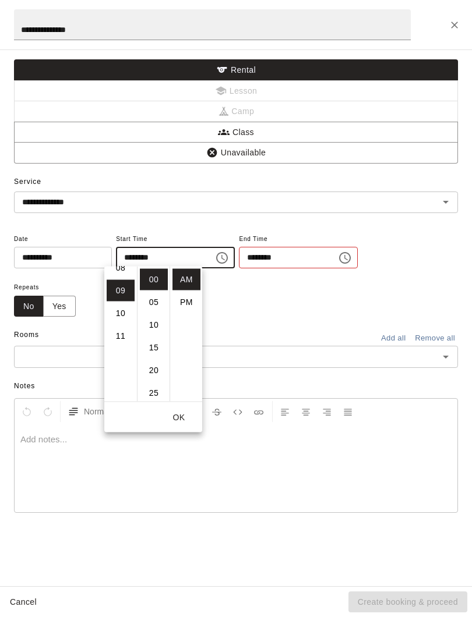
scroll to position [204, 0]
click at [338, 257] on icon "Choose time, selected time is 12:30 AM" at bounding box center [345, 258] width 14 height 14
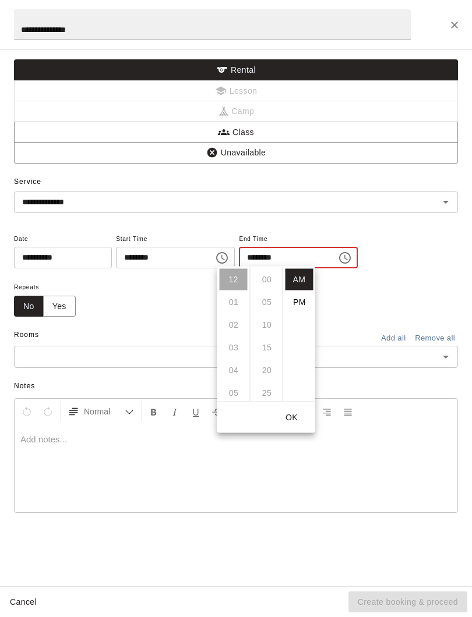
scroll to position [136, 0]
click at [301, 299] on li "PM" at bounding box center [299, 303] width 28 height 22
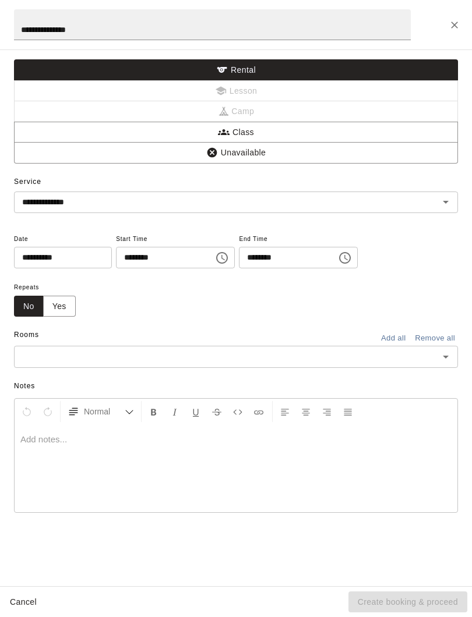
scroll to position [0, 0]
click at [281, 257] on input "********" at bounding box center [284, 258] width 90 height 22
click at [338, 254] on icon "Choose time, selected time is 12:30 PM" at bounding box center [345, 258] width 14 height 14
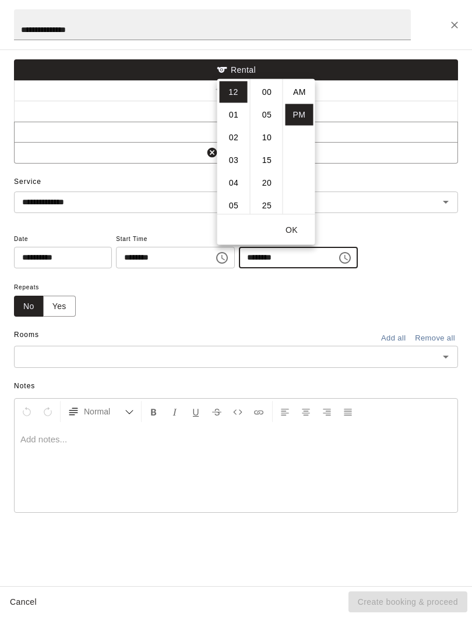
scroll to position [21, 0]
click at [231, 212] on li "05" at bounding box center [233, 205] width 28 height 22
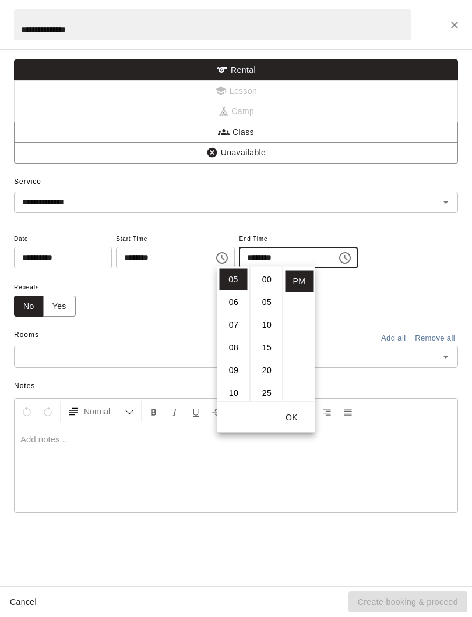
scroll to position [0, 0]
click at [272, 282] on li "00" at bounding box center [267, 280] width 28 height 22
type input "********"
click at [295, 423] on button "OK" at bounding box center [291, 418] width 37 height 22
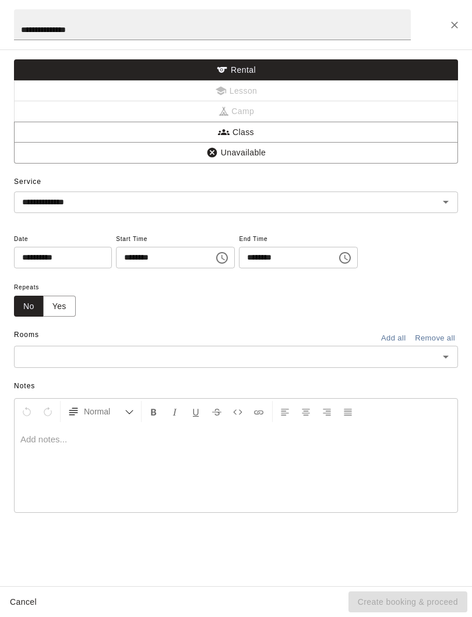
click at [451, 358] on icon "Open" at bounding box center [445, 357] width 14 height 14
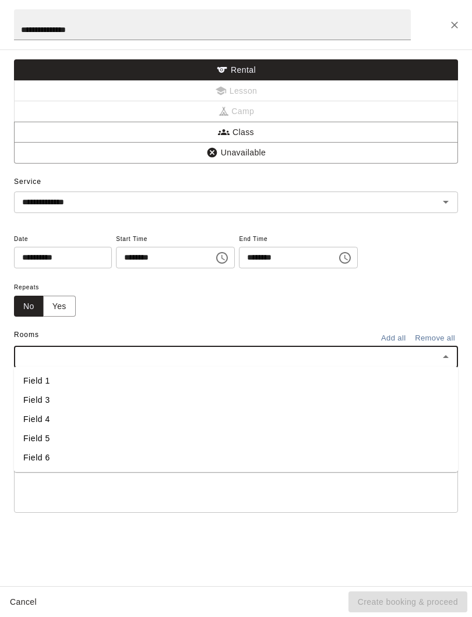
click at [48, 377] on li "Field 1" at bounding box center [236, 380] width 444 height 19
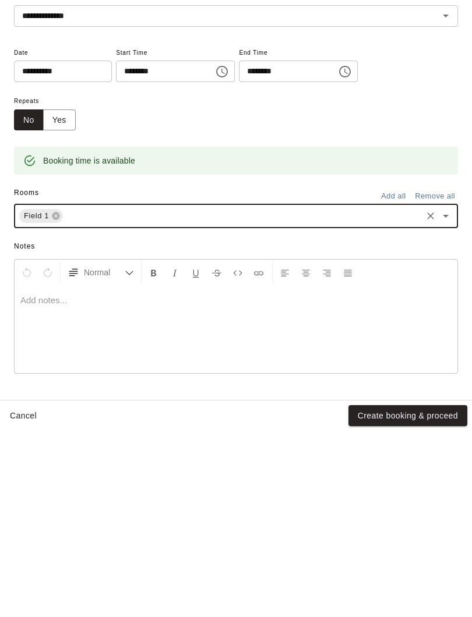
click at [367, 459] on button "Create booking & proceed" at bounding box center [407, 602] width 119 height 22
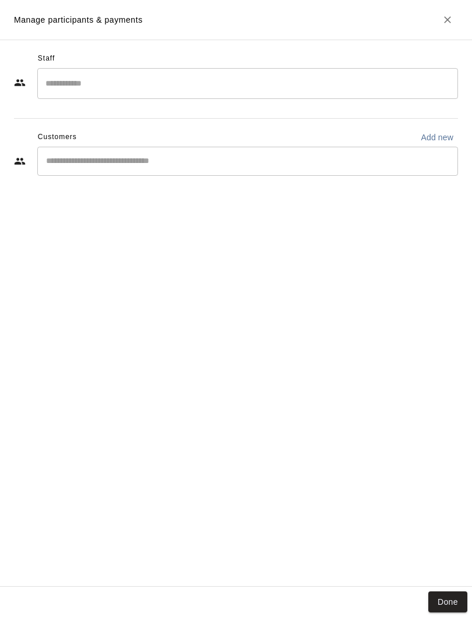
click at [437, 459] on button "Done" at bounding box center [447, 602] width 39 height 22
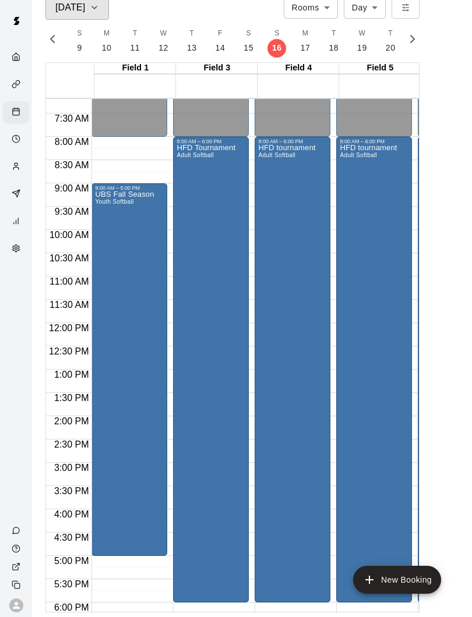
click at [98, 10] on icon "button" at bounding box center [94, 8] width 9 height 14
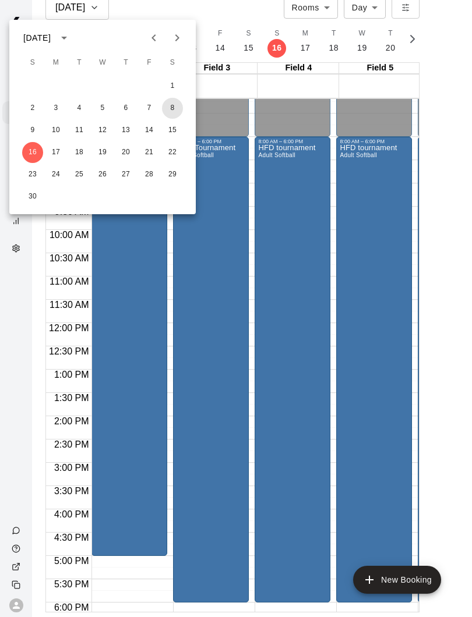
click at [172, 111] on button "8" at bounding box center [172, 108] width 21 height 21
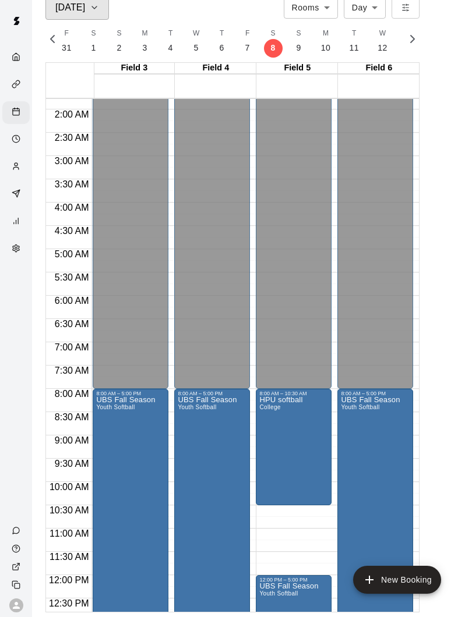
scroll to position [0, 33]
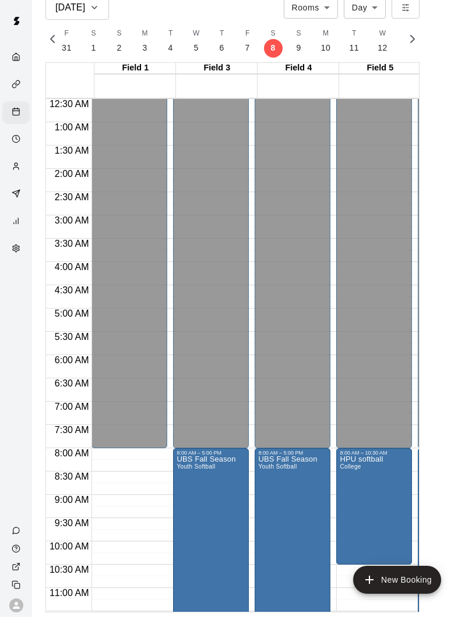
click at [379, 459] on button "New Booking" at bounding box center [397, 580] width 88 height 28
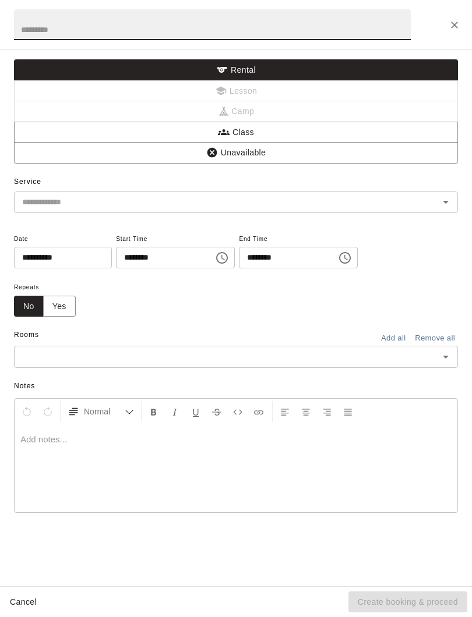
click at [317, 31] on input "text" at bounding box center [212, 24] width 396 height 31
click at [434, 197] on div at bounding box center [437, 202] width 30 height 16
type input "**********"
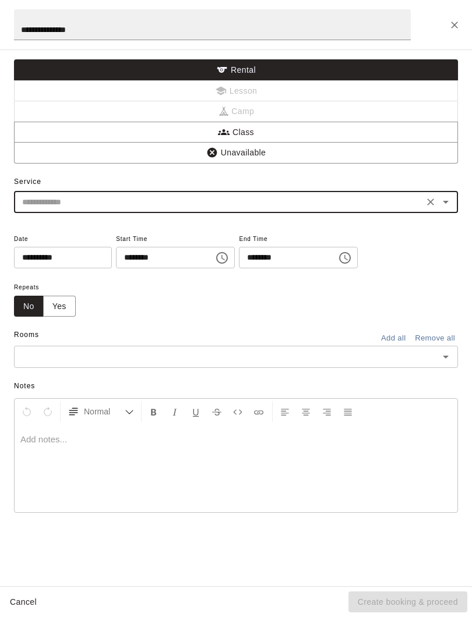
click at [451, 199] on icon "Open" at bounding box center [445, 202] width 14 height 14
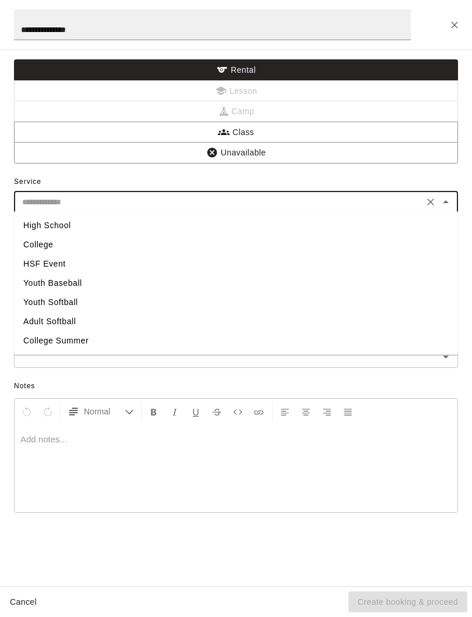
click at [33, 308] on li "Youth Softball" at bounding box center [236, 302] width 444 height 19
type input "**********"
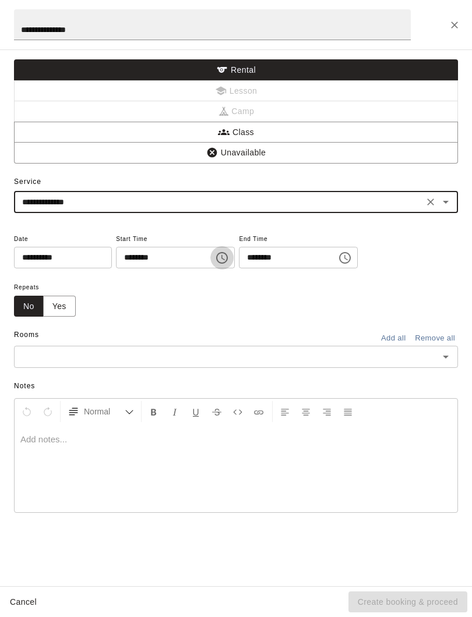
click at [216, 254] on icon "Choose time, selected time is 12:00 AM" at bounding box center [222, 258] width 12 height 12
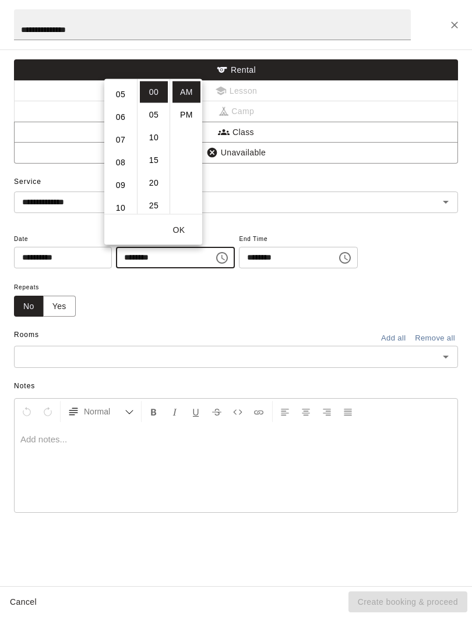
scroll to position [116, 0]
click at [121, 185] on li "09" at bounding box center [121, 180] width 28 height 22
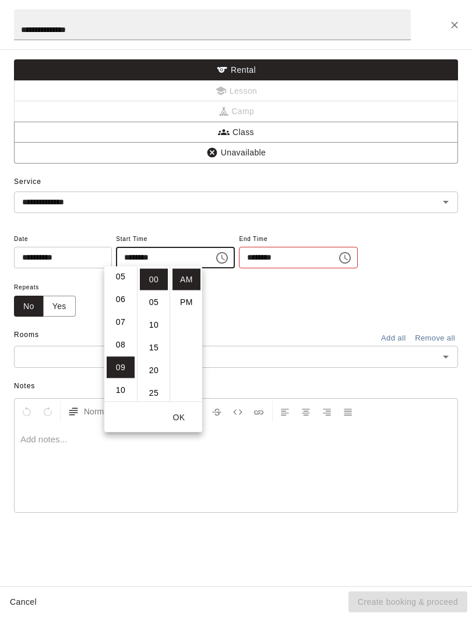
type input "********"
click at [338, 259] on icon "Choose time, selected time is 12:30 AM" at bounding box center [345, 258] width 14 height 14
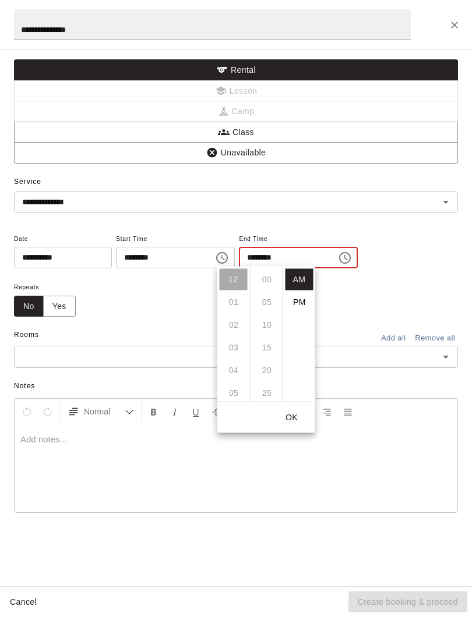
scroll to position [136, 0]
click at [297, 307] on li "PM" at bounding box center [299, 303] width 28 height 22
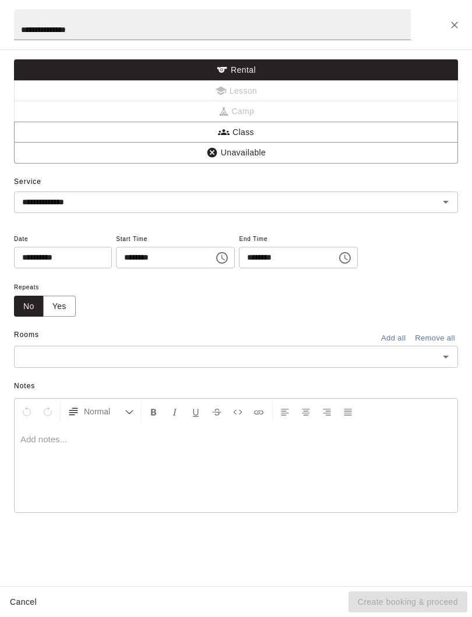
scroll to position [20, 0]
click at [338, 255] on icon "Choose time, selected time is 12:30 PM" at bounding box center [345, 258] width 14 height 14
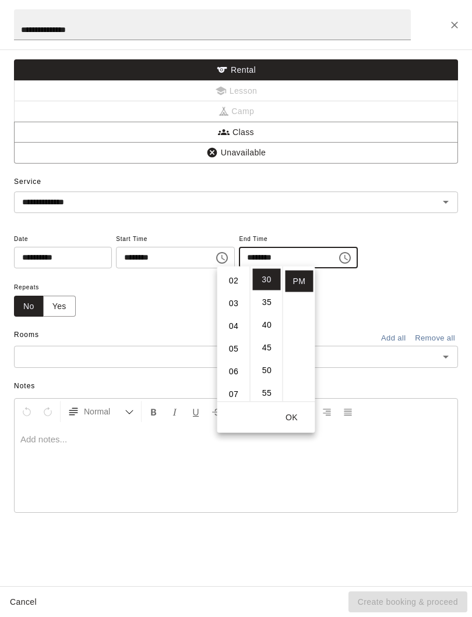
scroll to position [51, 0]
click at [233, 343] on li "05" at bounding box center [233, 343] width 28 height 22
click at [263, 286] on li "00" at bounding box center [267, 280] width 28 height 22
type input "********"
click at [290, 421] on button "OK" at bounding box center [291, 418] width 37 height 22
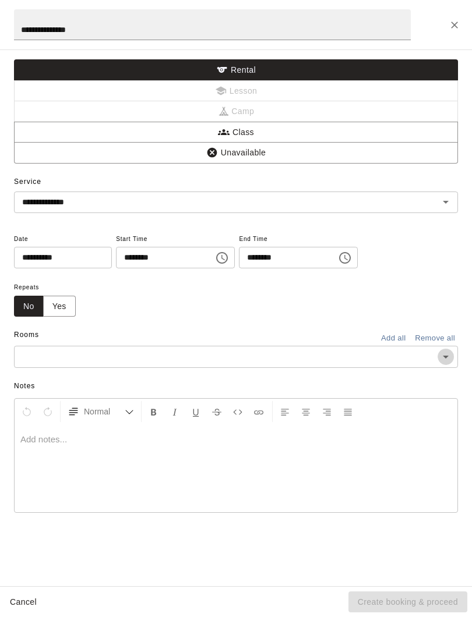
click at [450, 352] on icon "Open" at bounding box center [445, 357] width 14 height 14
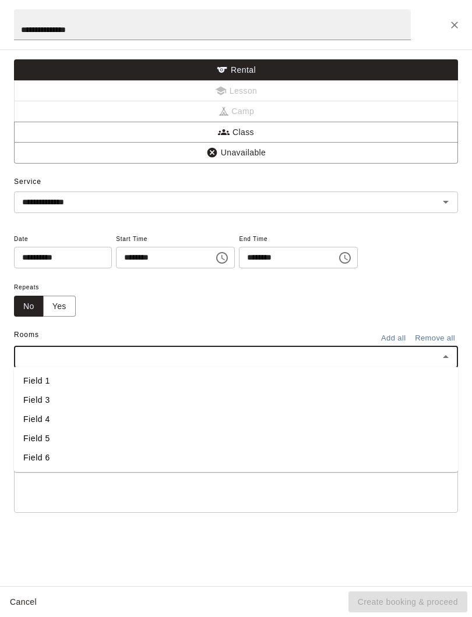
click at [58, 378] on li "Field 1" at bounding box center [236, 380] width 444 height 19
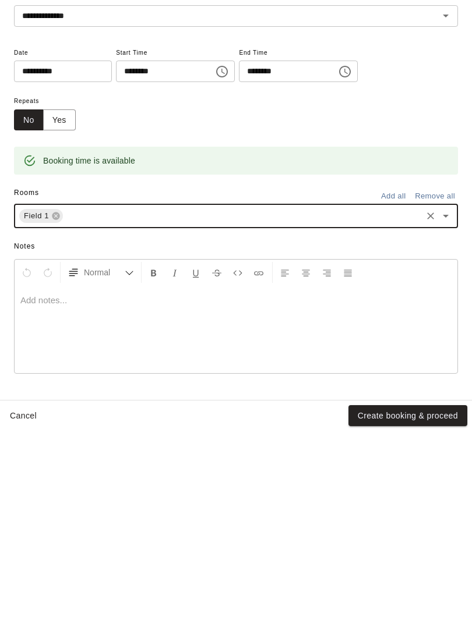
click at [363, 459] on button "Create booking & proceed" at bounding box center [407, 602] width 119 height 22
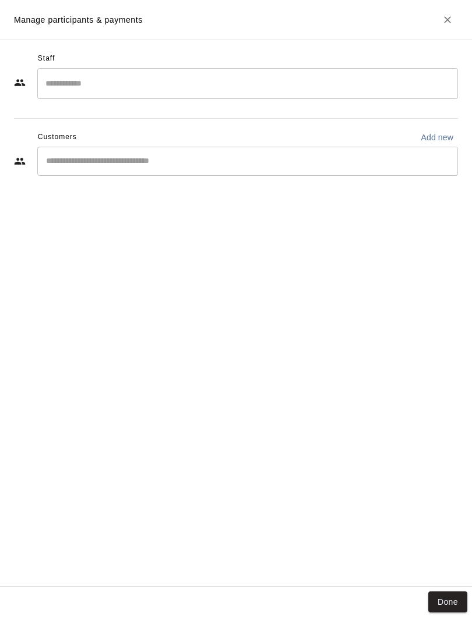
click at [447, 459] on button "Done" at bounding box center [447, 602] width 39 height 22
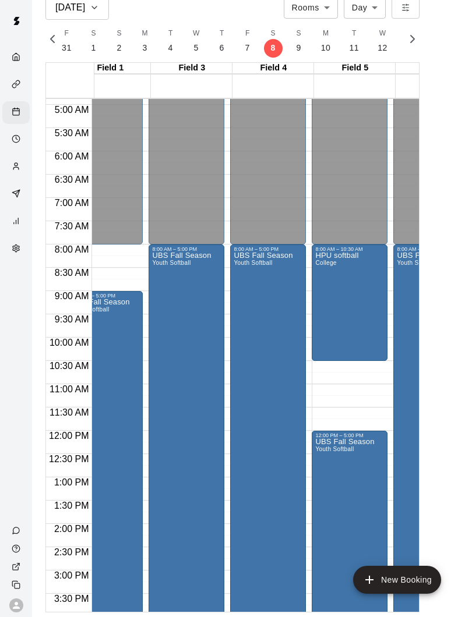
scroll to position [0, 24]
click at [88, 55] on button "S 1" at bounding box center [94, 40] width 26 height 33
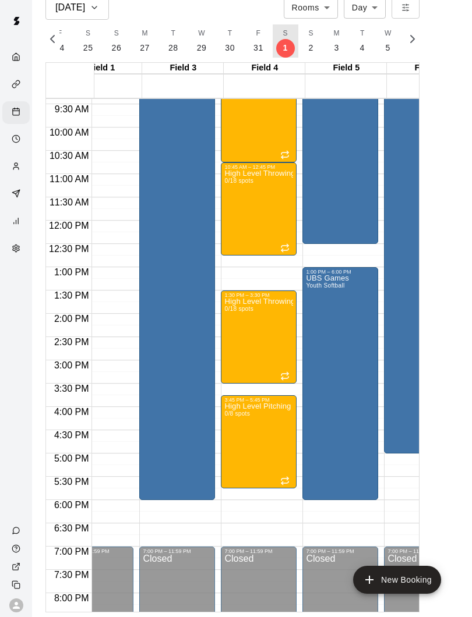
scroll to position [361, 29]
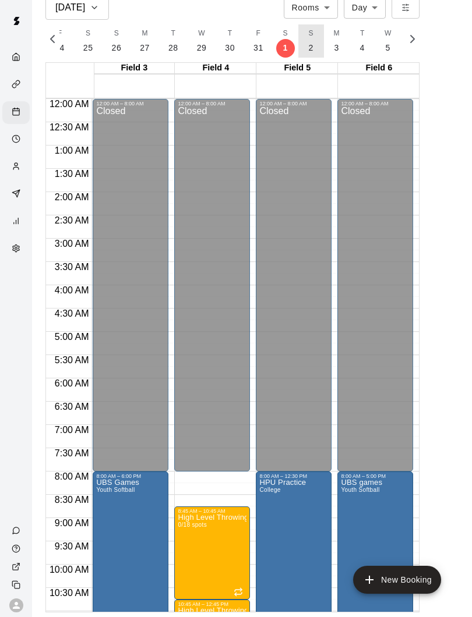
click at [302, 49] on button "S 2" at bounding box center [311, 40] width 26 height 33
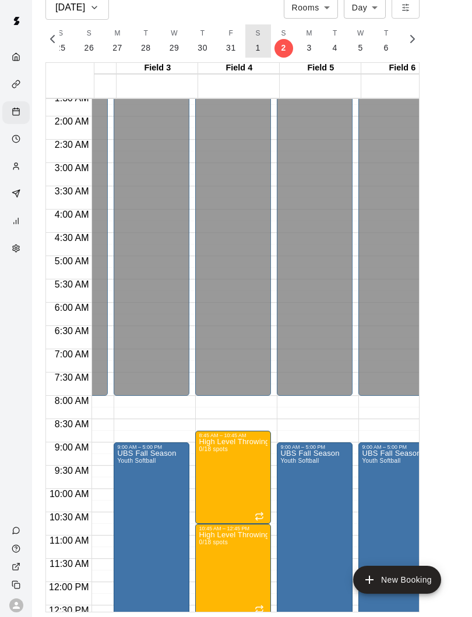
click at [247, 52] on button "S 1" at bounding box center [258, 40] width 26 height 33
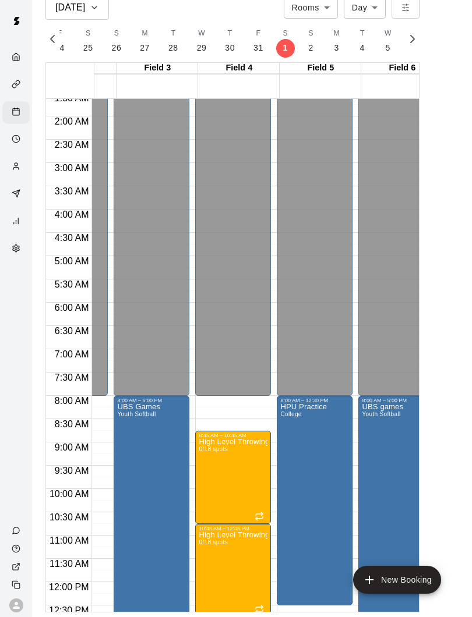
click at [128, 417] on icon "edit" at bounding box center [131, 415] width 10 height 10
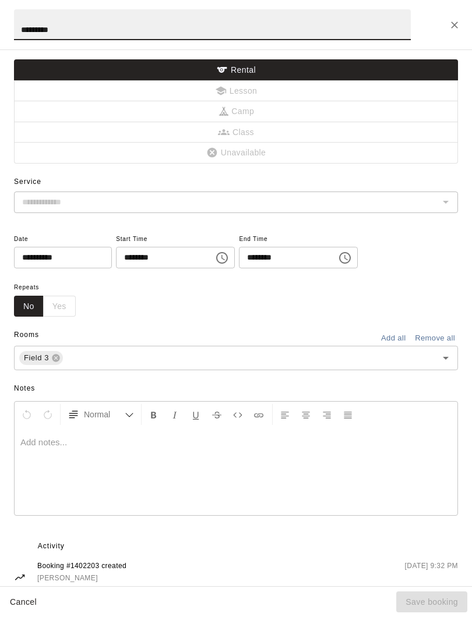
type input "**********"
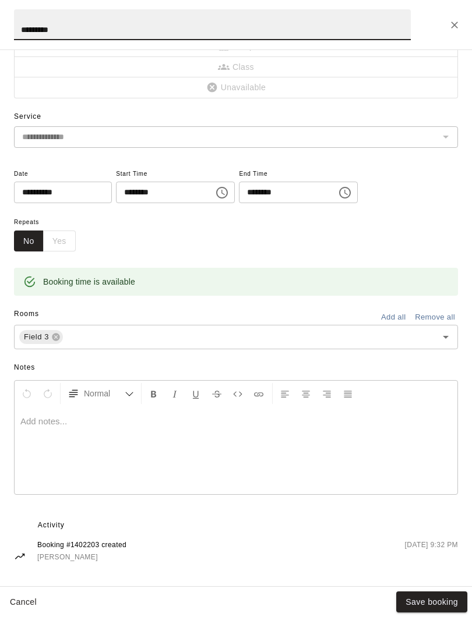
click at [445, 28] on button "Close" at bounding box center [454, 25] width 21 height 21
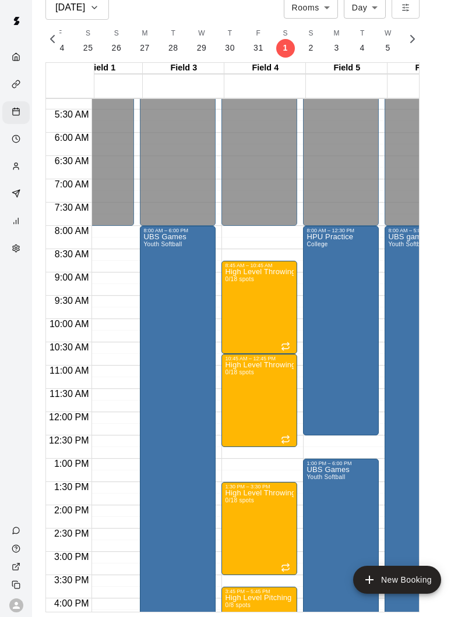
scroll to position [246, 32]
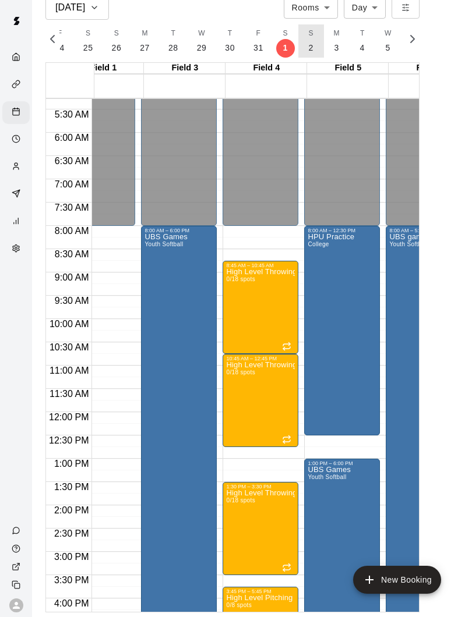
click at [299, 48] on button "S 2" at bounding box center [311, 40] width 26 height 33
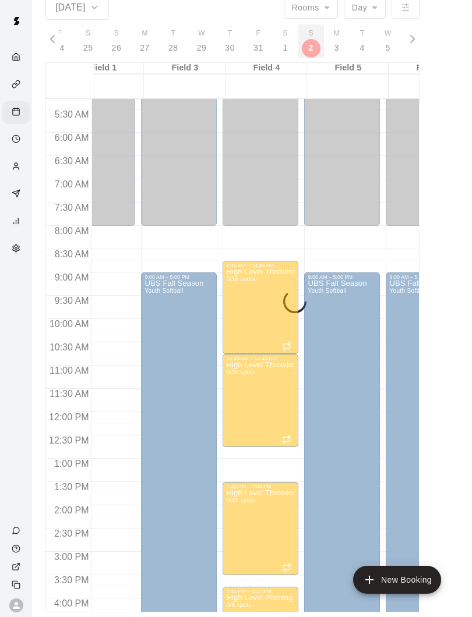
scroll to position [0, 5422]
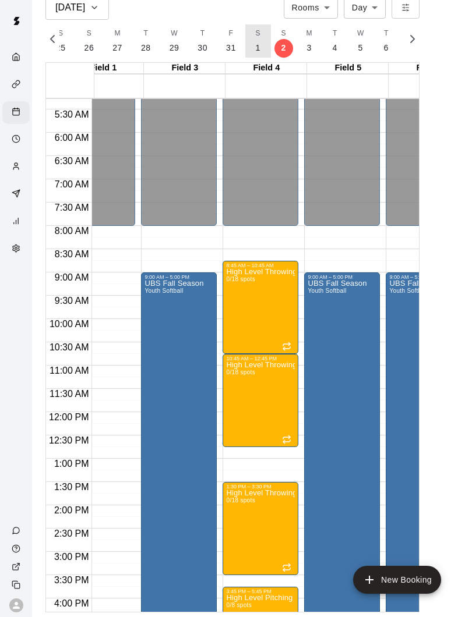
click at [247, 51] on button "S 1" at bounding box center [258, 40] width 26 height 33
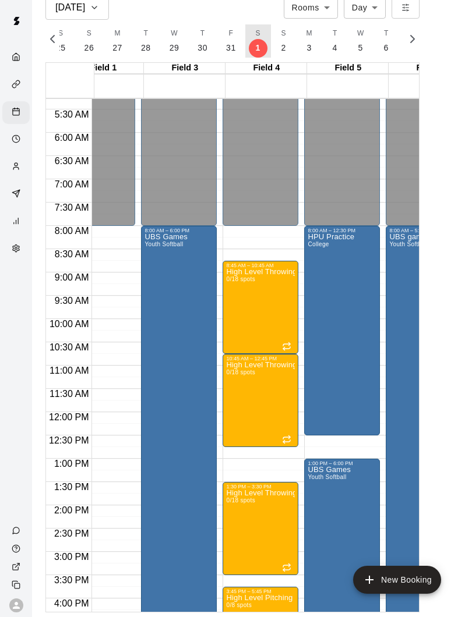
scroll to position [0, 5395]
